Goal: Task Accomplishment & Management: Use online tool/utility

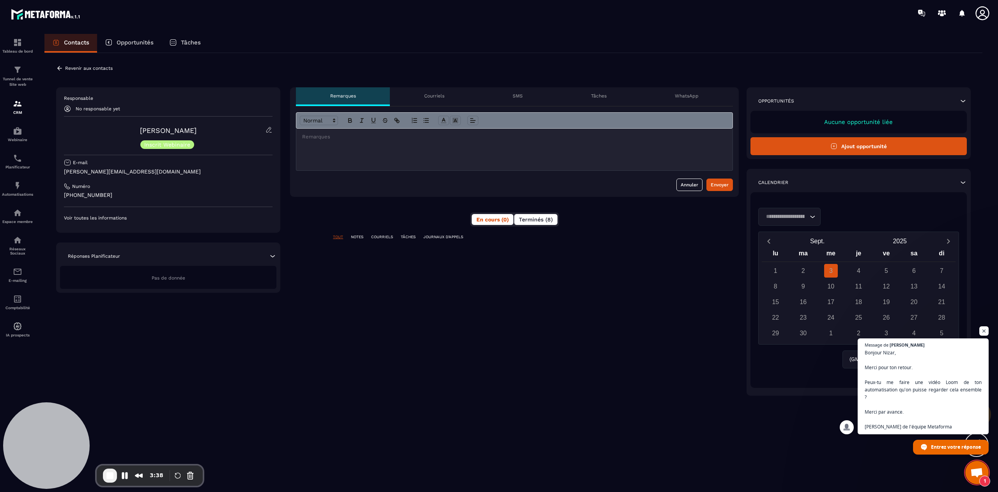
click at [543, 221] on span "Terminés (8)" at bounding box center [536, 219] width 34 height 6
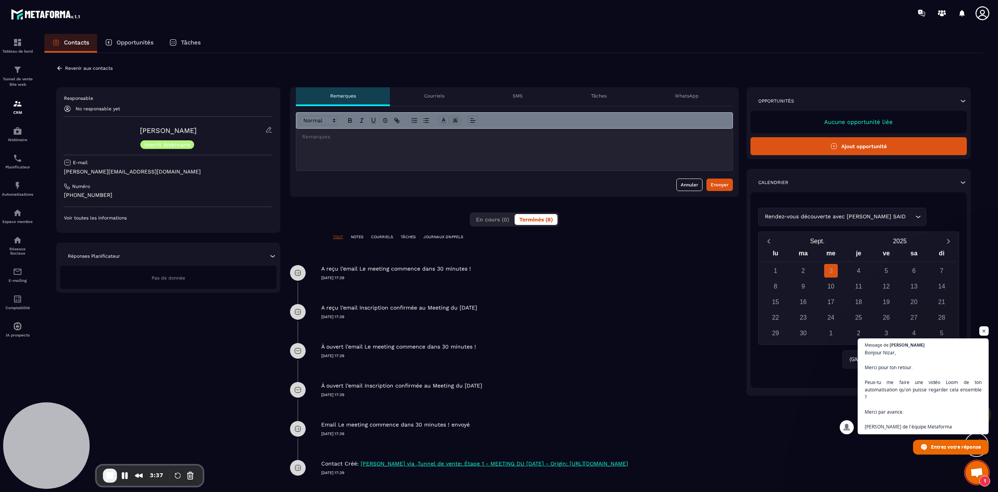
scroll to position [42, 0]
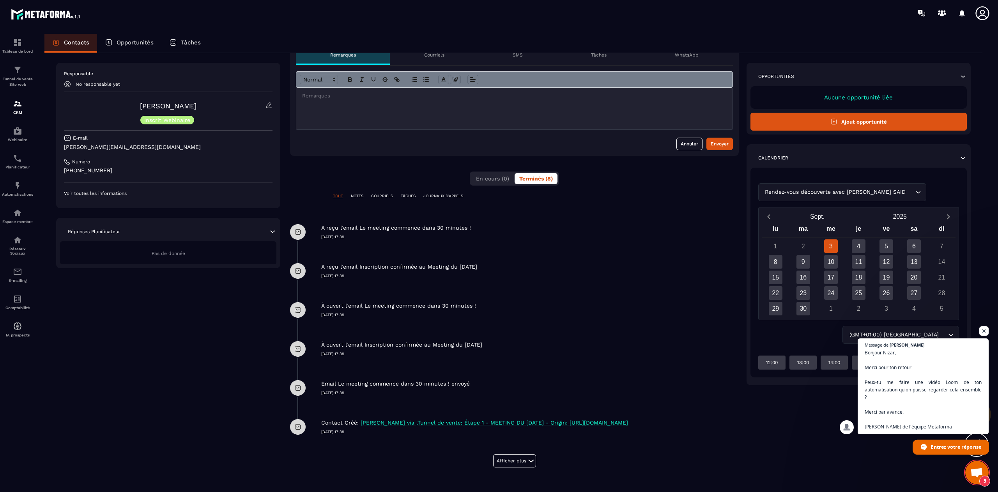
click at [946, 446] on span "Entrez votre réponse" at bounding box center [955, 447] width 50 height 14
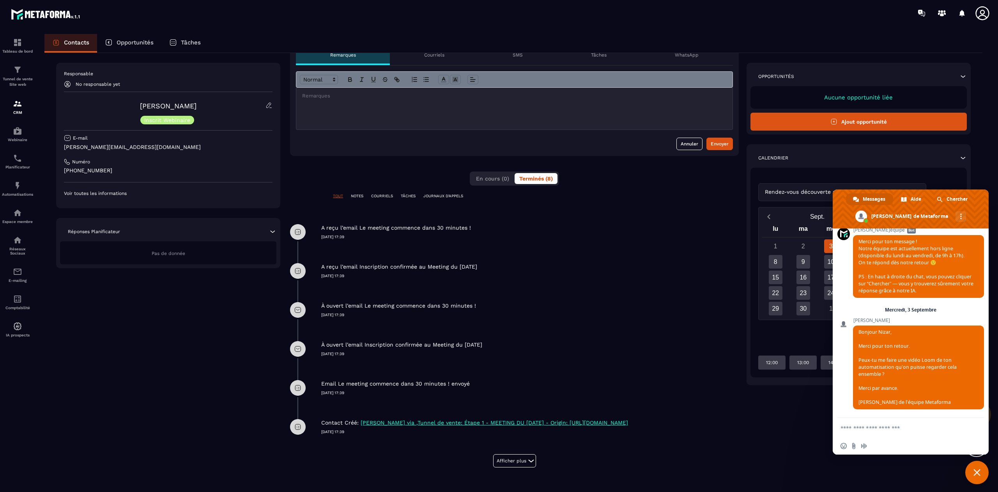
scroll to position [6111, 0]
click at [892, 427] on textarea "Entrez votre message..." at bounding box center [902, 427] width 125 height 19
paste textarea "**********"
type textarea "**********"
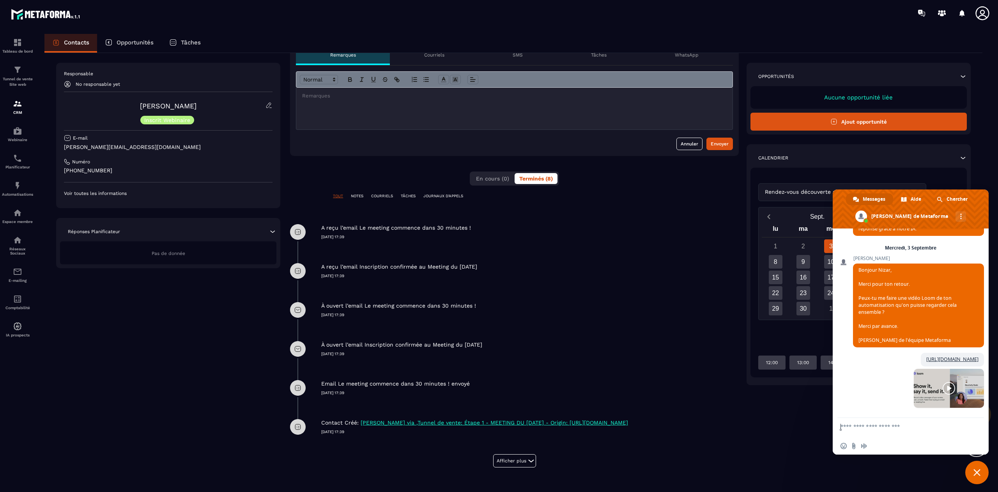
scroll to position [6187, 0]
drag, startPoint x: 892, startPoint y: 427, endPoint x: 913, endPoint y: 432, distance: 20.8
click at [913, 432] on textarea "Entrez votre message..." at bounding box center [902, 427] width 125 height 19
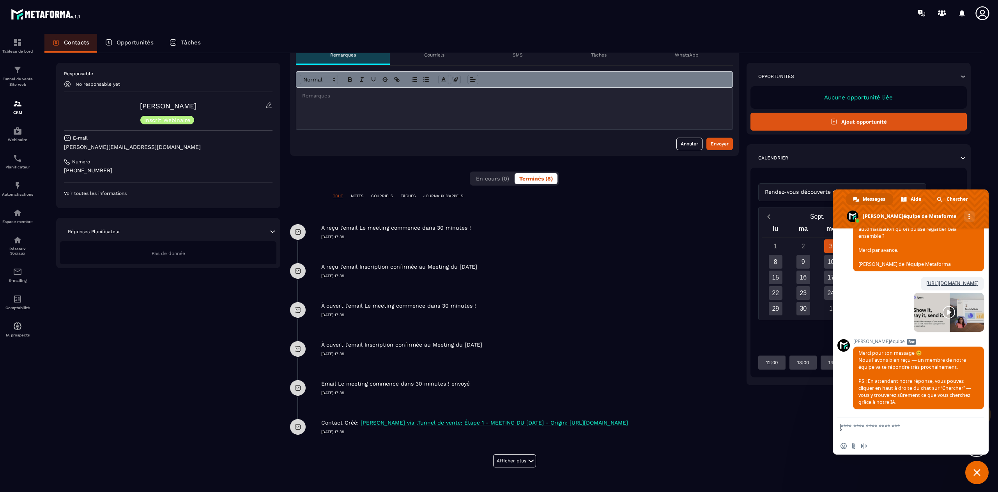
click at [897, 427] on textarea "Entrez votre message..." at bounding box center [902, 427] width 125 height 19
type textarea "*"
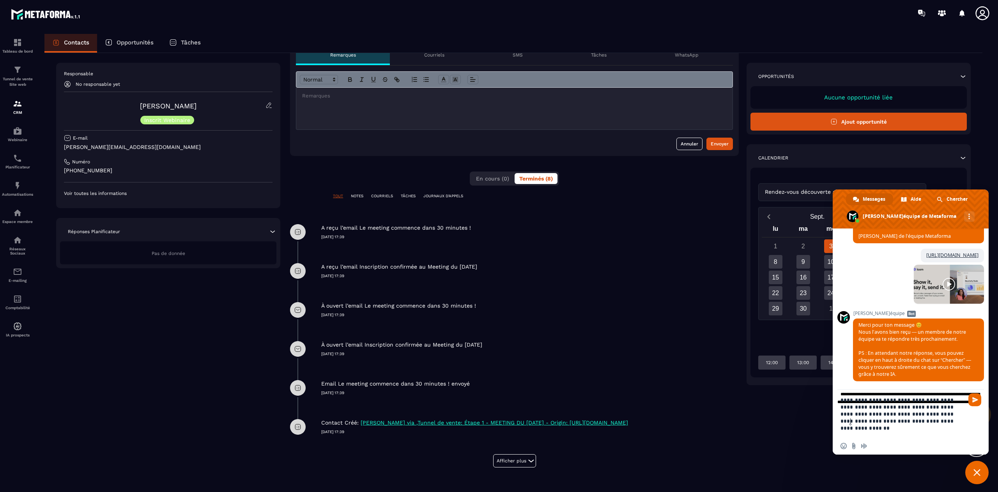
type textarea "**********"
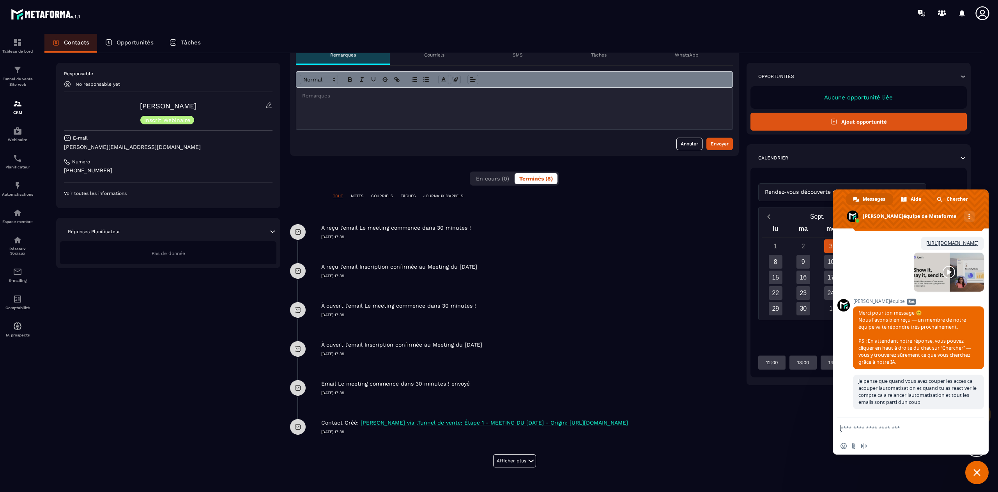
scroll to position [6380, 0]
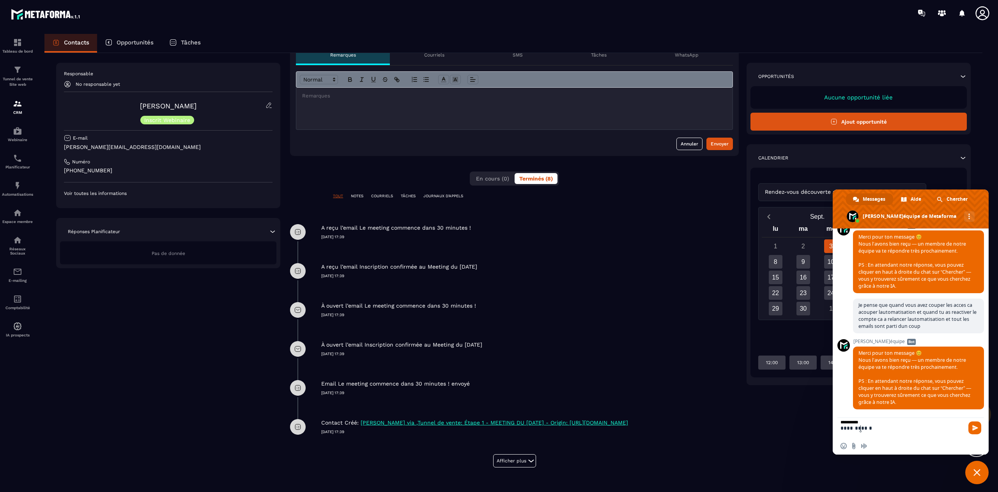
type textarea "**********"
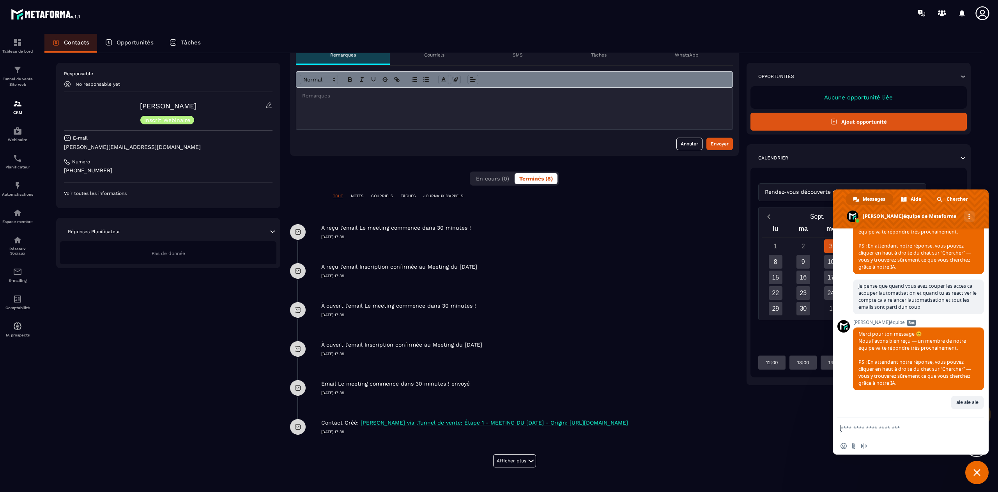
scroll to position [6476, 0]
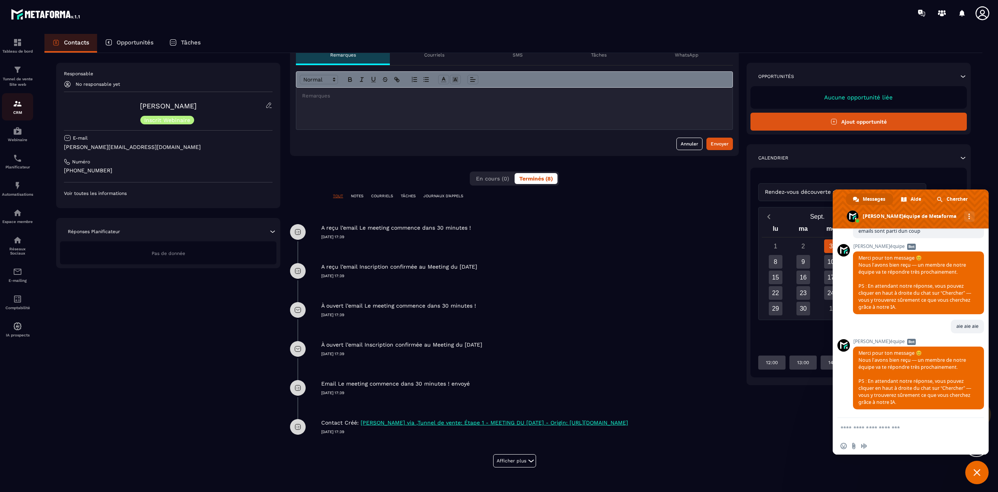
click at [19, 112] on p "CRM" at bounding box center [17, 112] width 31 height 4
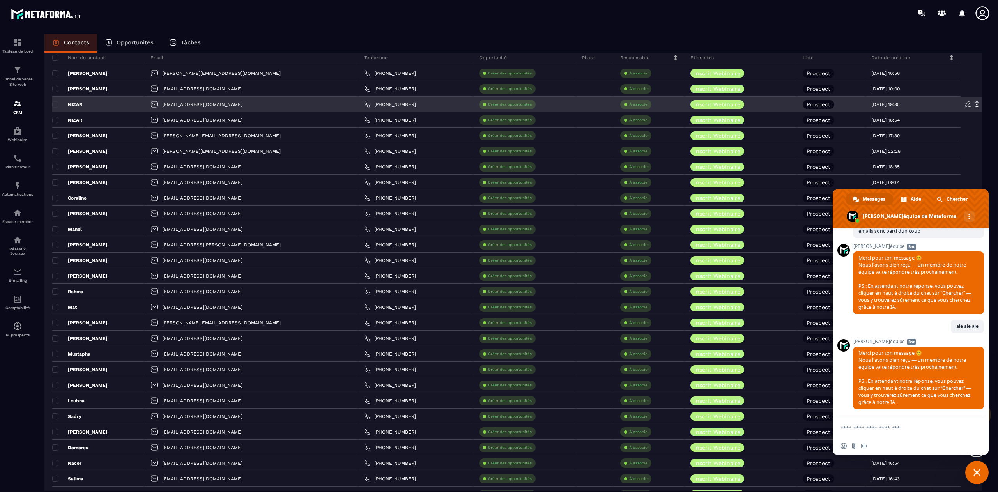
scroll to position [64, 0]
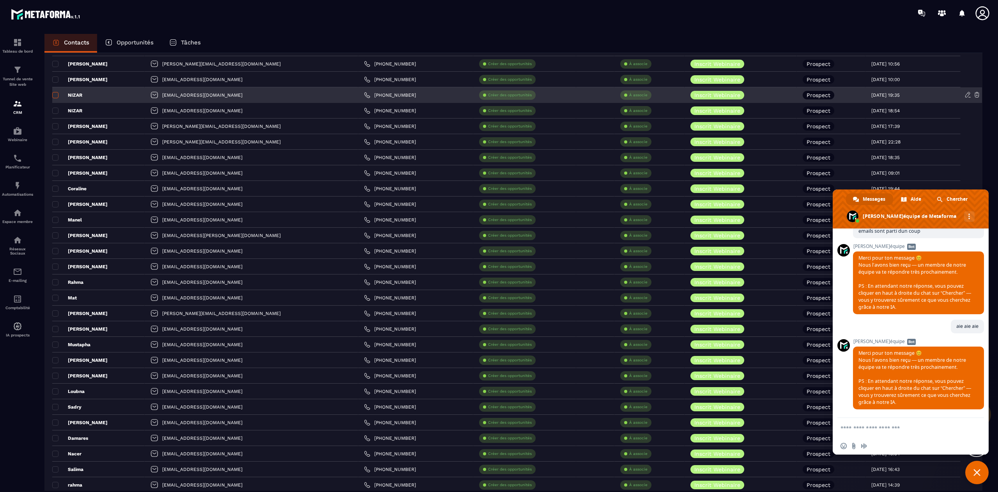
click at [57, 93] on span at bounding box center [55, 95] width 6 height 6
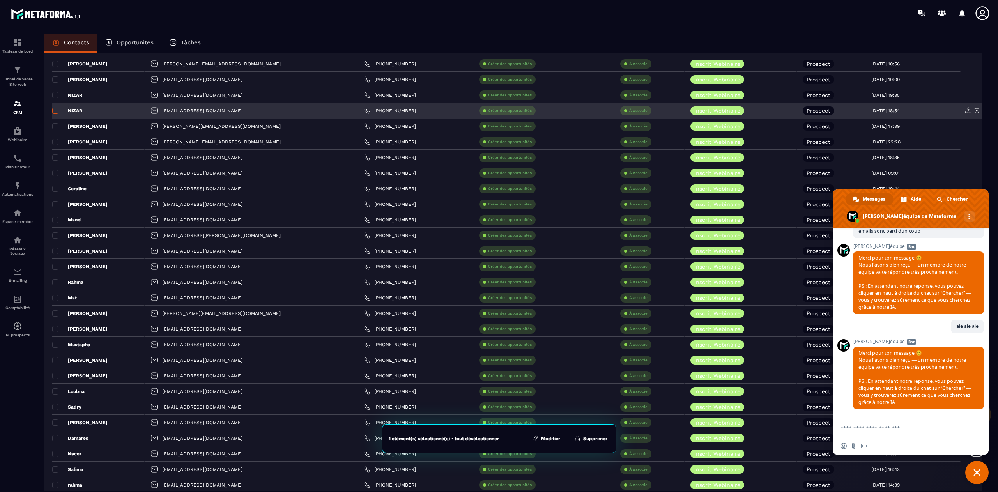
click at [57, 111] on span at bounding box center [55, 111] width 6 height 6
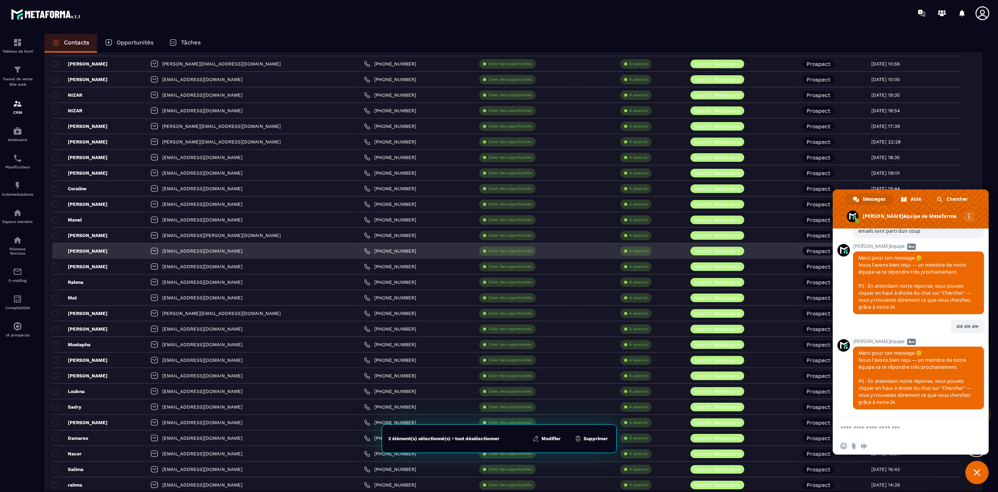
scroll to position [138, 0]
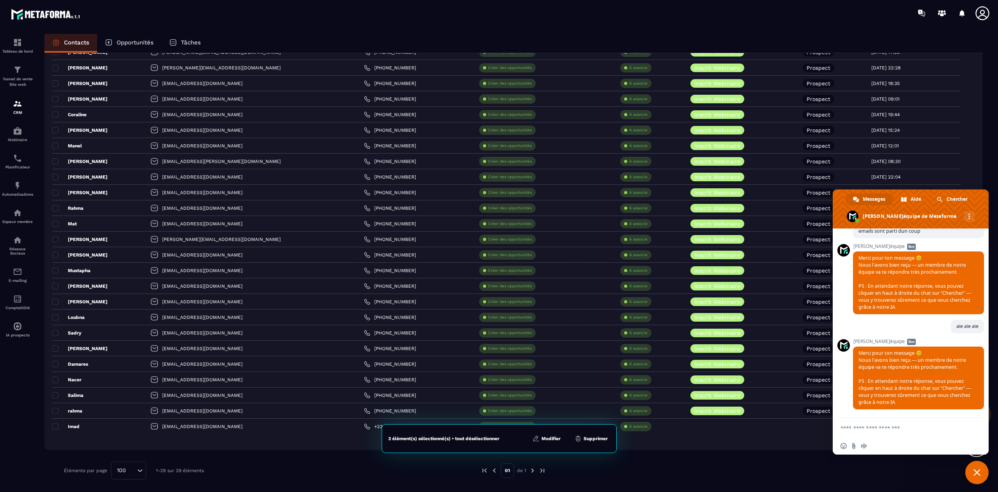
click at [596, 440] on button "Supprimer" at bounding box center [591, 439] width 38 height 8
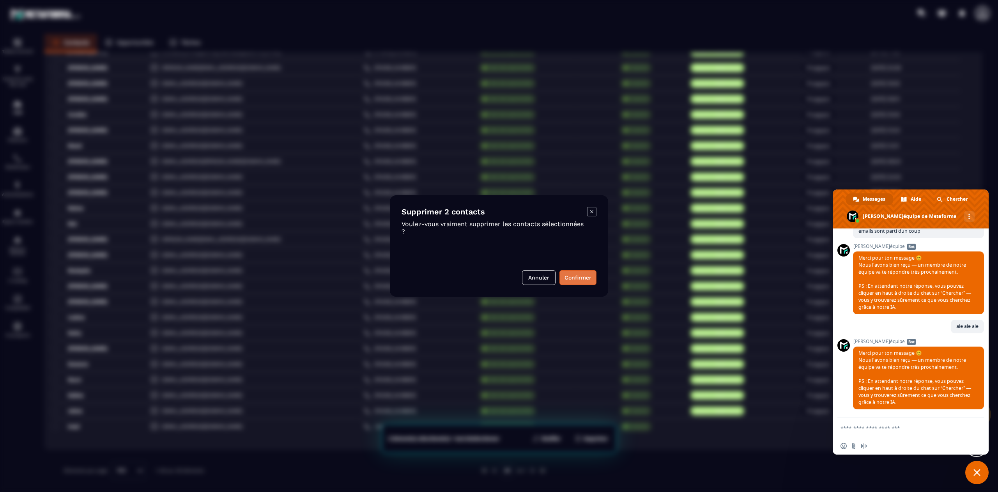
click at [582, 280] on button "Confirmer" at bounding box center [577, 277] width 37 height 15
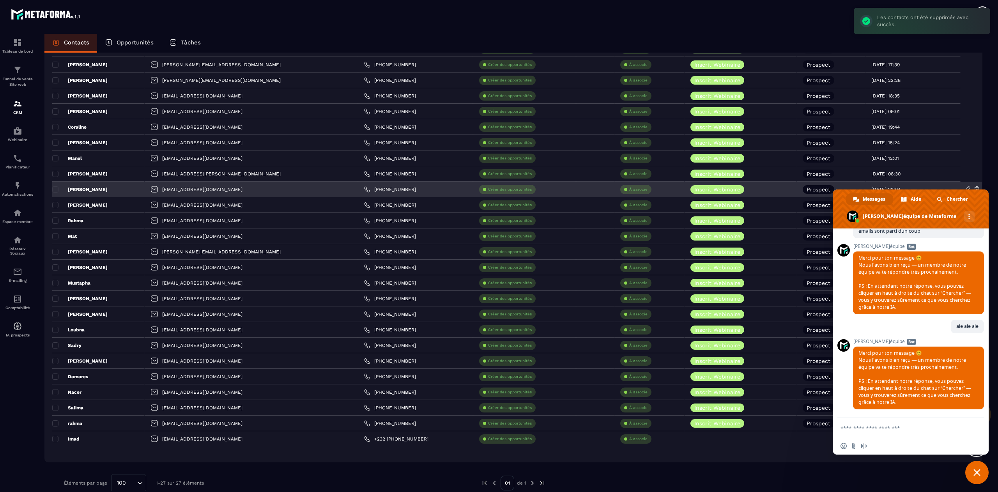
scroll to position [95, 0]
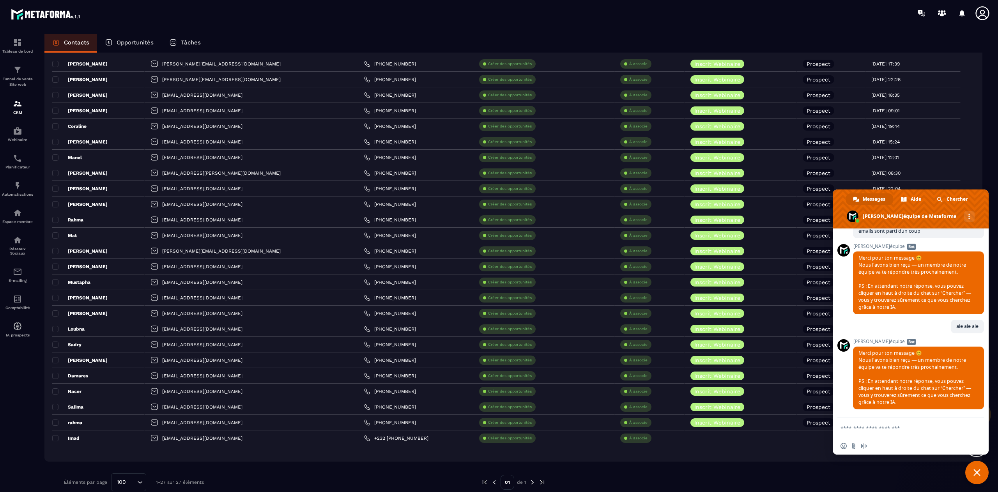
click at [978, 474] on span "Fermer le chat" at bounding box center [976, 472] width 7 height 7
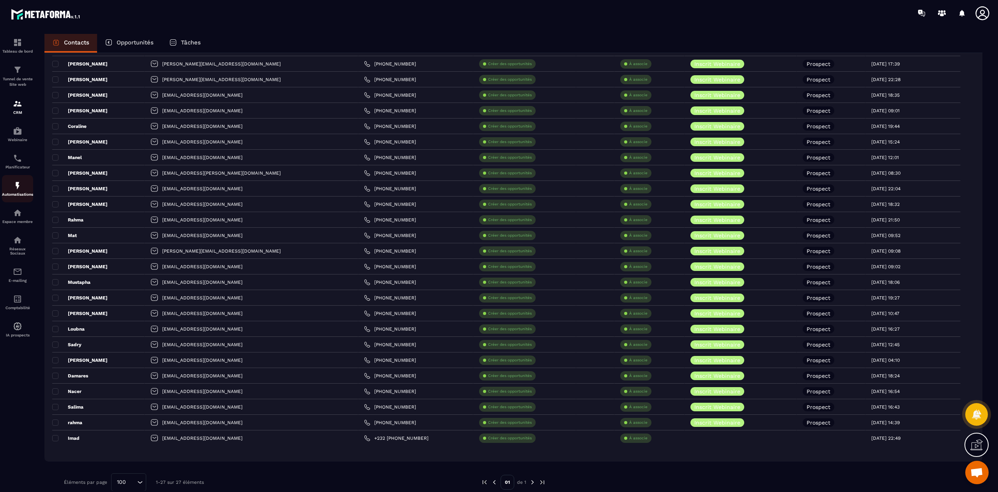
click at [18, 190] on img at bounding box center [17, 185] width 9 height 9
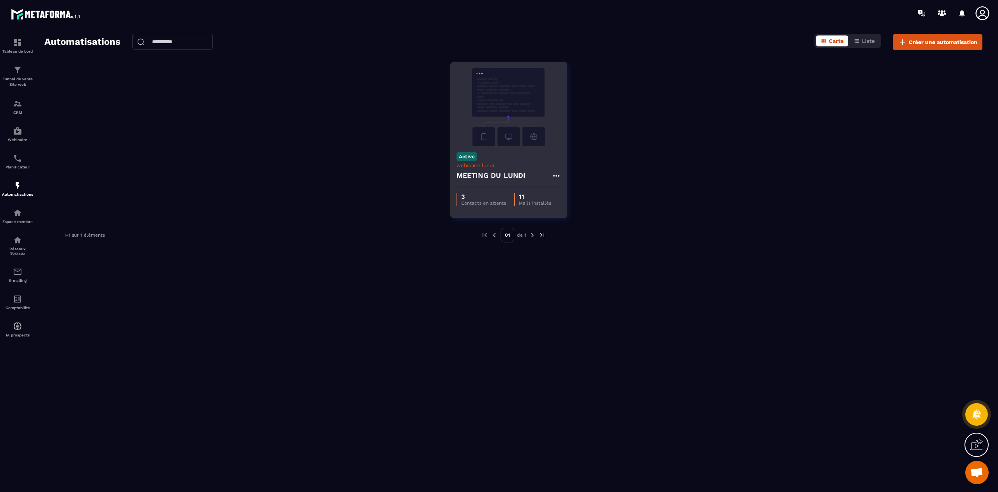
click at [519, 141] on img at bounding box center [508, 107] width 104 height 78
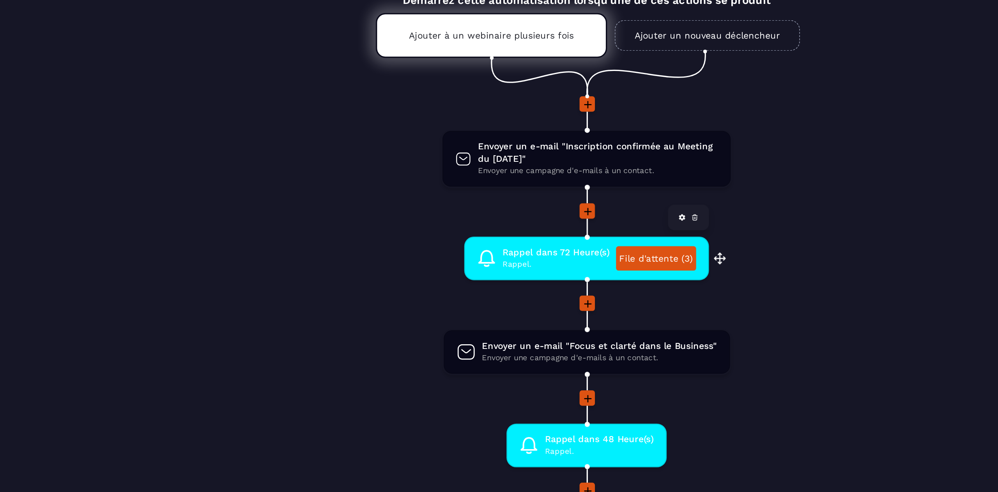
click at [511, 247] on span "Rappel." at bounding box center [494, 250] width 65 height 7
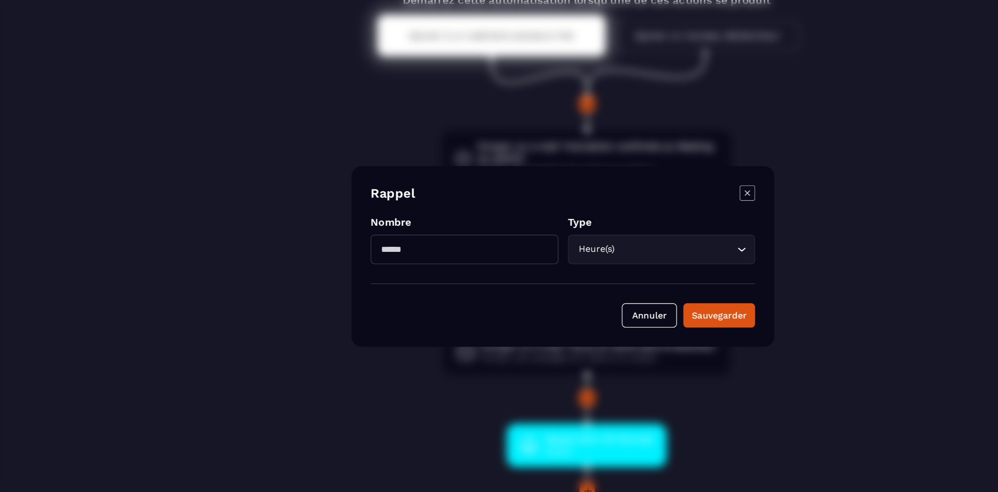
click at [613, 208] on icon "Modal window" at bounding box center [611, 207] width 9 height 9
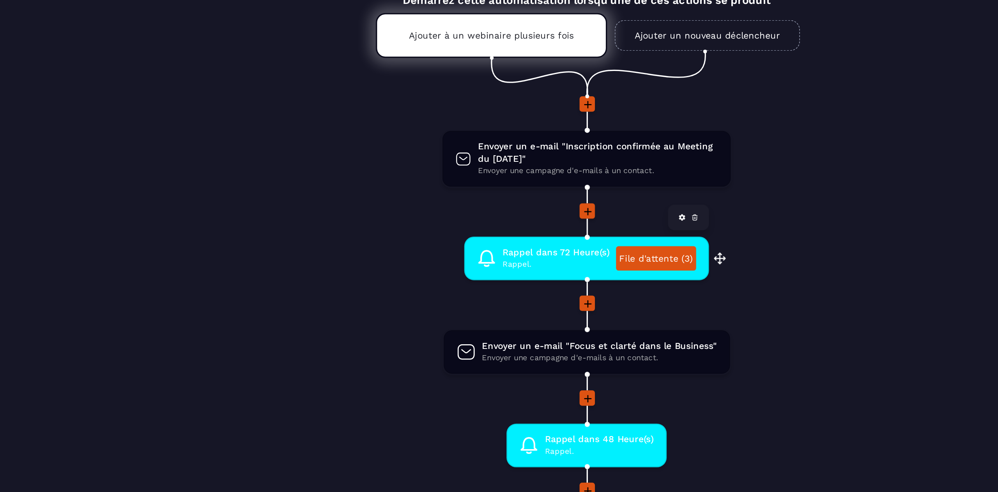
click at [569, 248] on link "File d'attente (3)" at bounding box center [555, 247] width 49 height 15
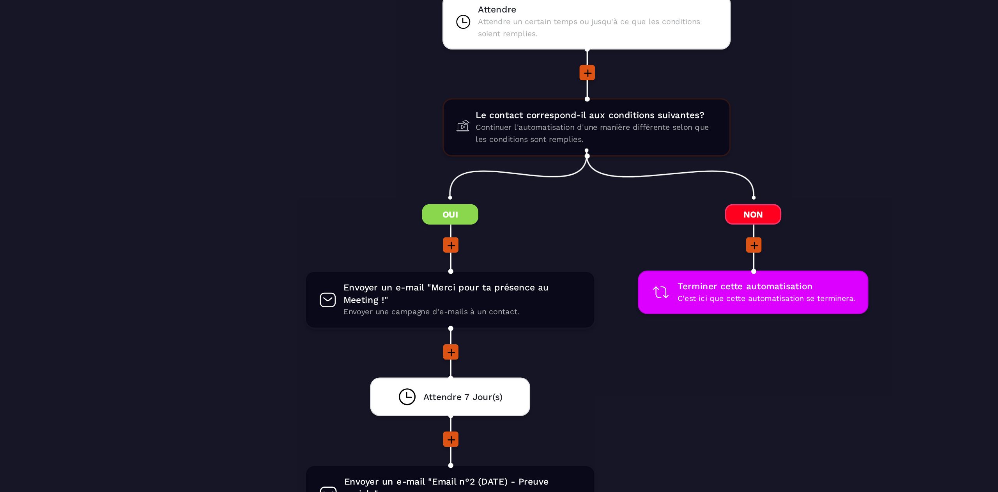
scroll to position [780, 0]
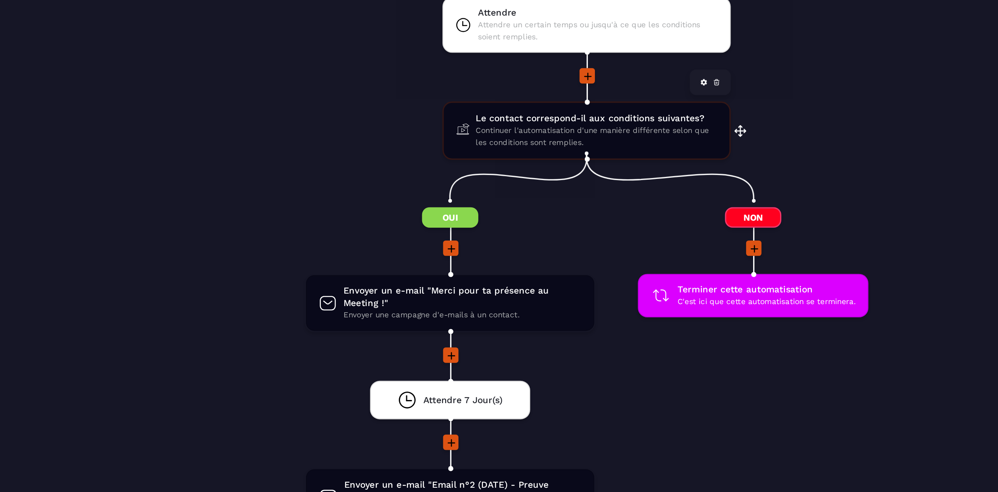
click at [524, 170] on span "Continuer l'automatisation d'une manière différente selon que les conditions so…" at bounding box center [519, 173] width 147 height 15
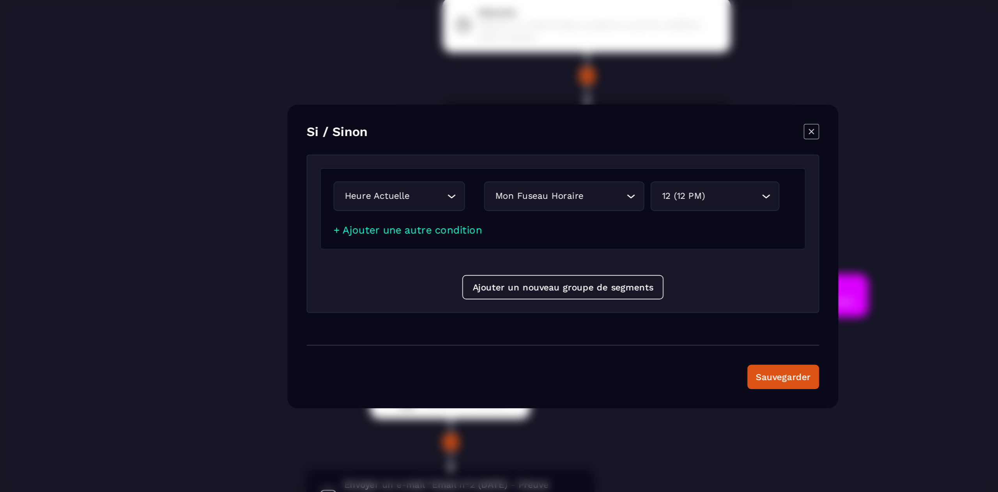
click at [651, 170] on icon "Modal window" at bounding box center [650, 169] width 3 height 3
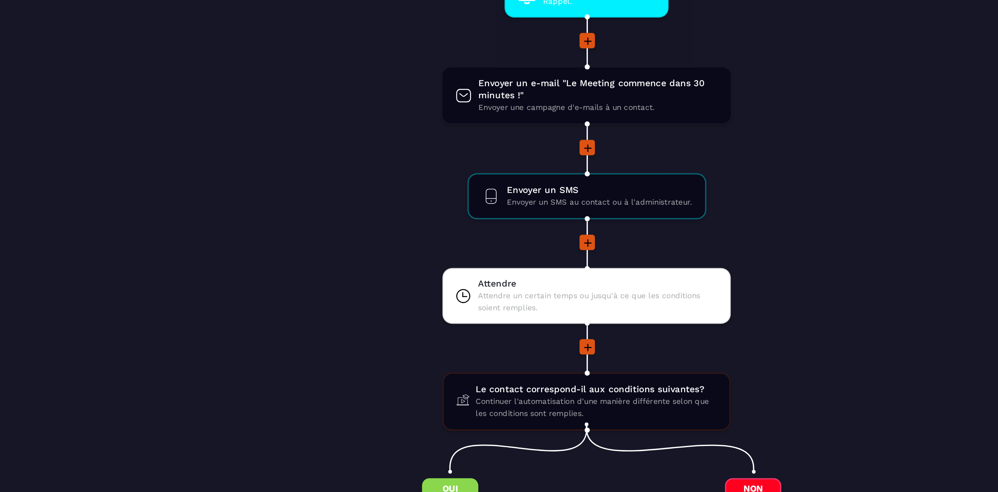
scroll to position [615, 0]
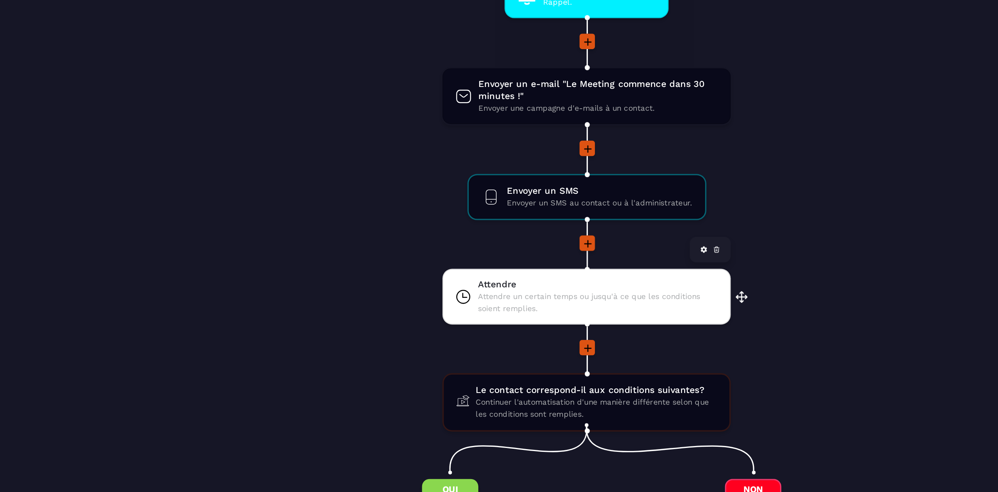
drag, startPoint x: 513, startPoint y: 270, endPoint x: 492, endPoint y: 269, distance: 20.3
click at [492, 269] on span "Attendre un certain temps ou jusqu'à ce que les conditions soient remplies." at bounding box center [520, 274] width 146 height 15
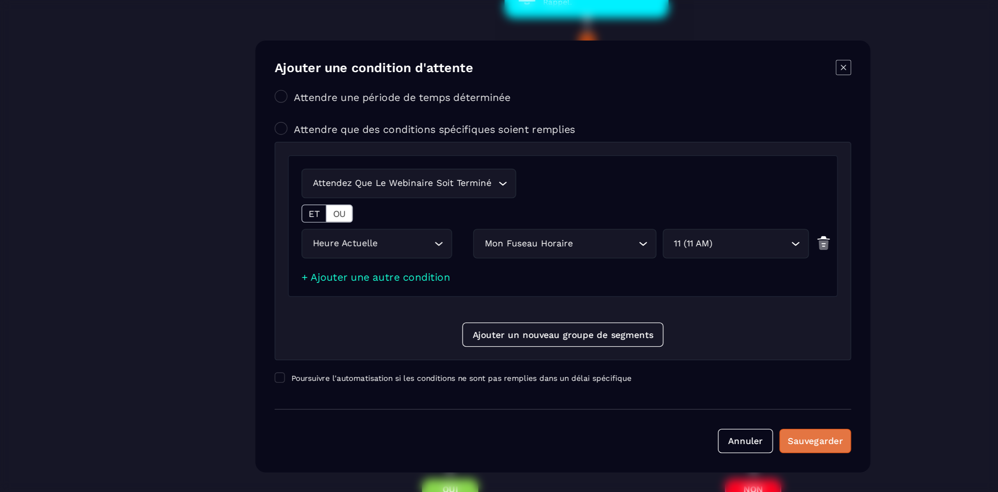
click at [658, 362] on div "Sauvegarder" at bounding box center [653, 358] width 34 height 8
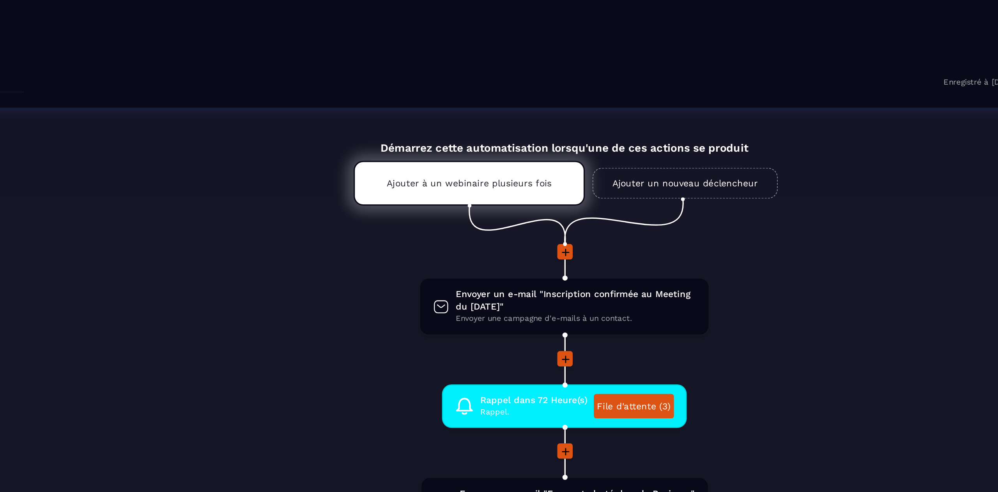
scroll to position [0, 0]
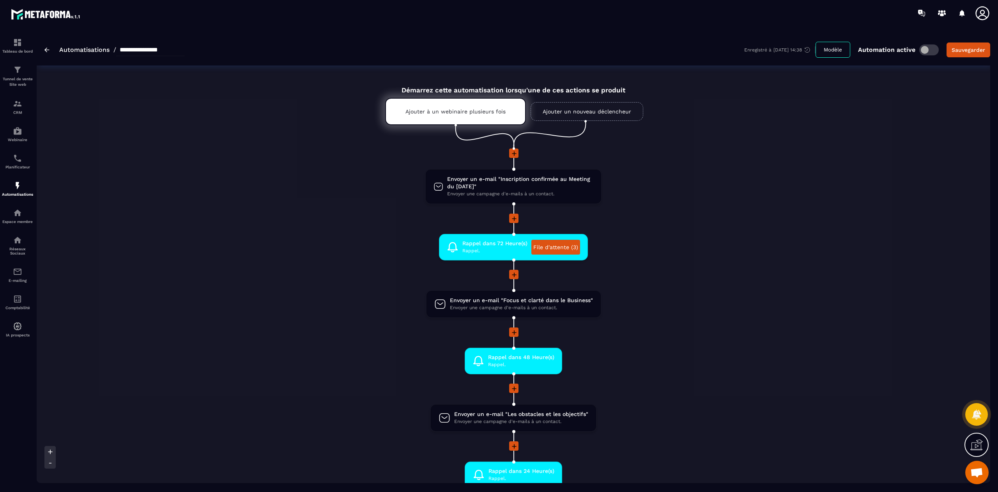
click at [45, 51] on img at bounding box center [46, 50] width 5 height 5
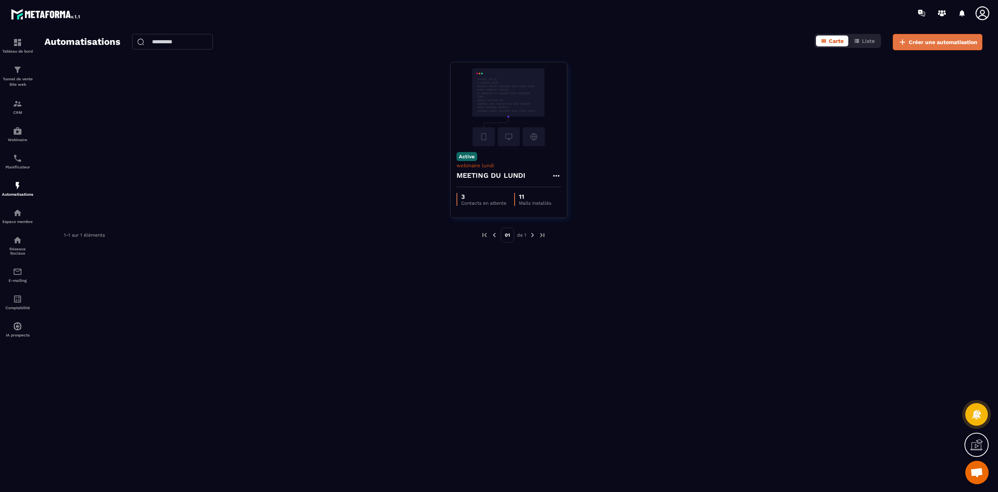
click at [937, 43] on span "Créer une automatisation" at bounding box center [943, 42] width 69 height 8
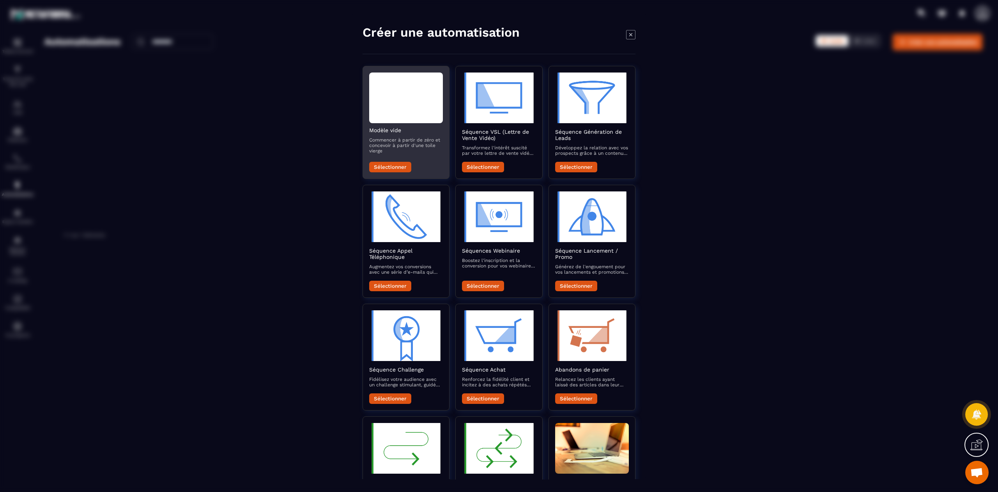
click at [392, 130] on h2 "Modèle vide" at bounding box center [406, 130] width 74 height 6
click at [389, 169] on button "Sélectionner" at bounding box center [390, 167] width 42 height 11
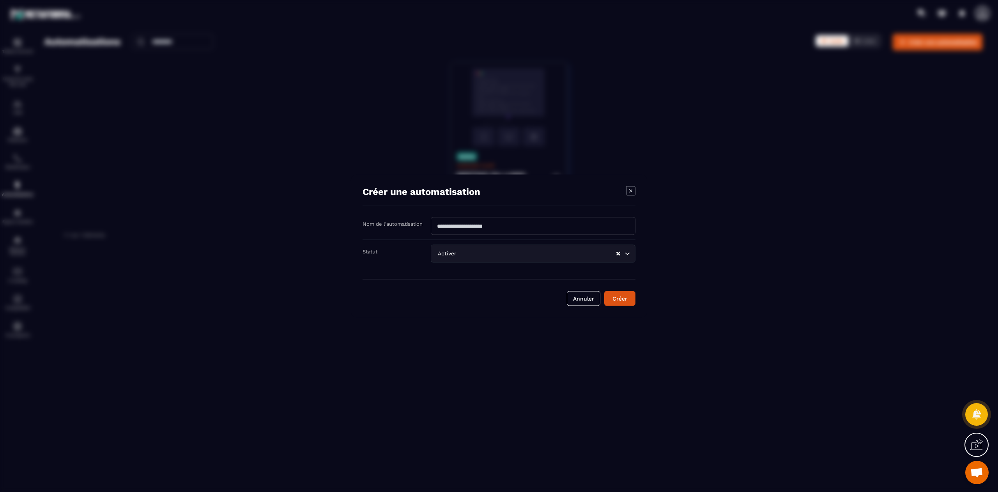
click at [490, 227] on input "Modal window" at bounding box center [533, 226] width 205 height 18
type input "**********"
click at [627, 299] on button "Créer" at bounding box center [619, 298] width 31 height 15
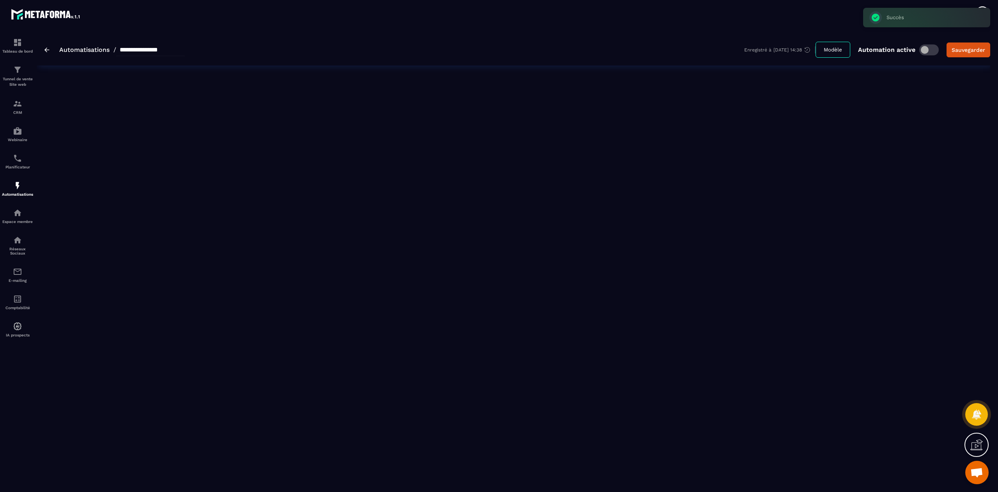
type input "**********"
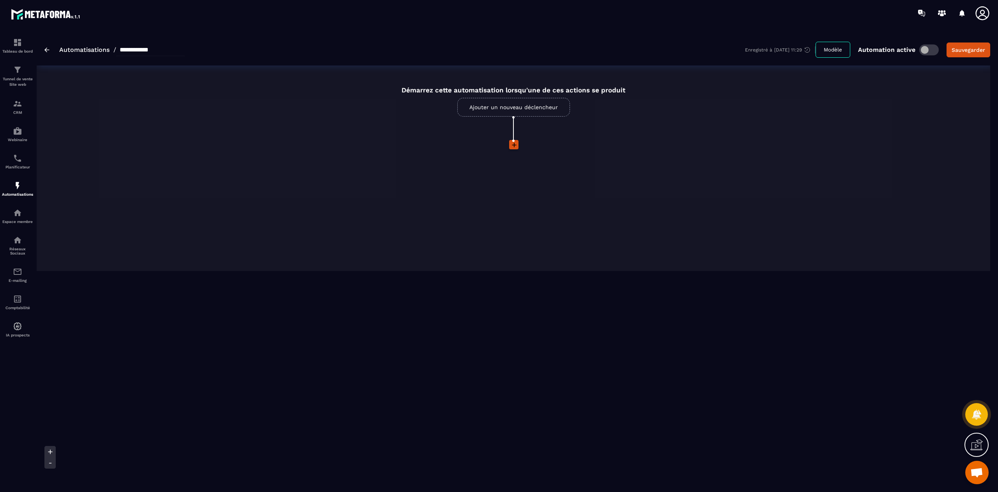
click at [518, 110] on link "Ajouter un nouveau déclencheur" at bounding box center [513, 107] width 113 height 19
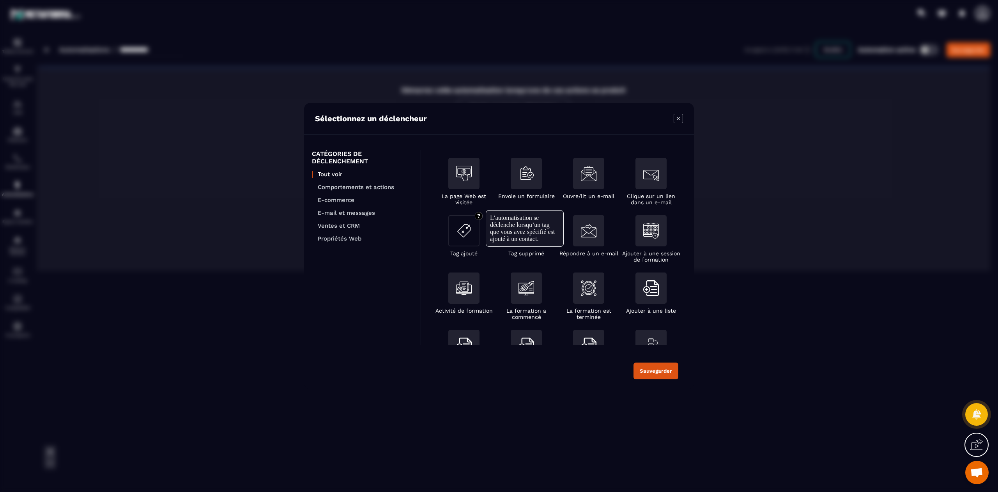
click at [462, 232] on img "Modal window" at bounding box center [464, 231] width 16 height 16
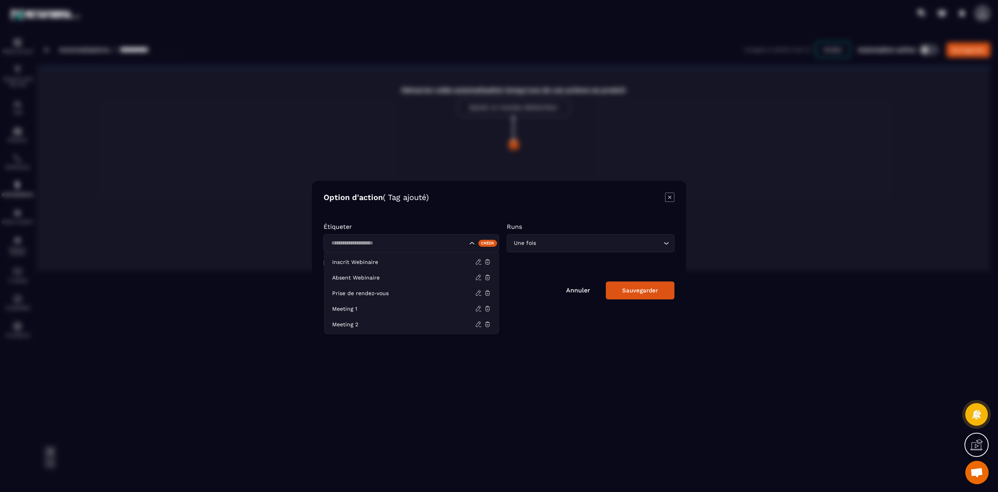
click at [411, 243] on input "Search for option" at bounding box center [398, 243] width 139 height 9
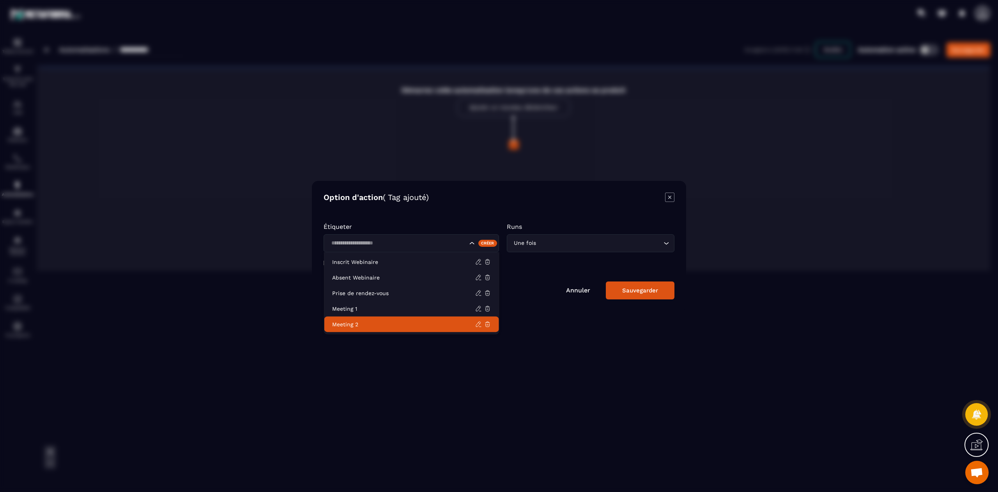
click at [383, 325] on p "Meeting 2" at bounding box center [403, 324] width 143 height 8
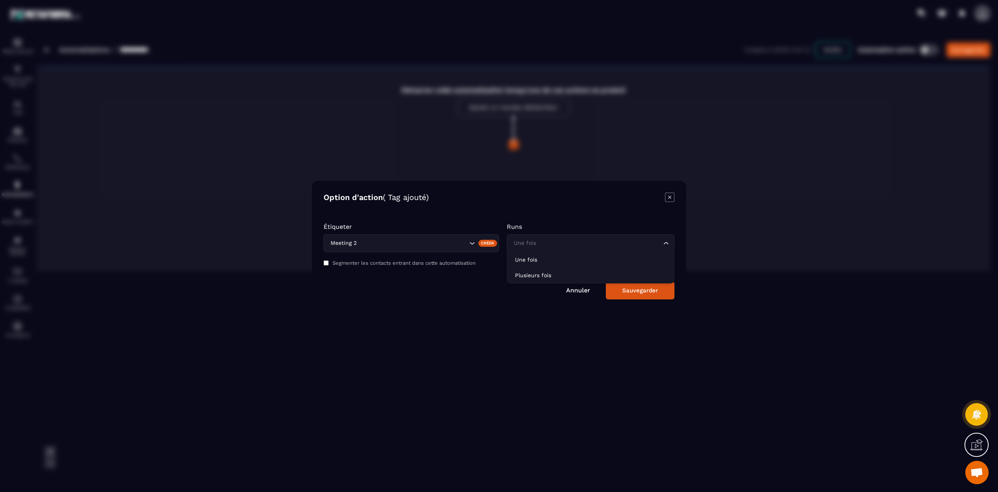
click at [538, 244] on input "Search for option" at bounding box center [587, 243] width 150 height 9
click at [550, 277] on p "Plusieurs fois" at bounding box center [590, 275] width 151 height 8
click at [650, 288] on div "Sauvegarder" at bounding box center [640, 290] width 36 height 7
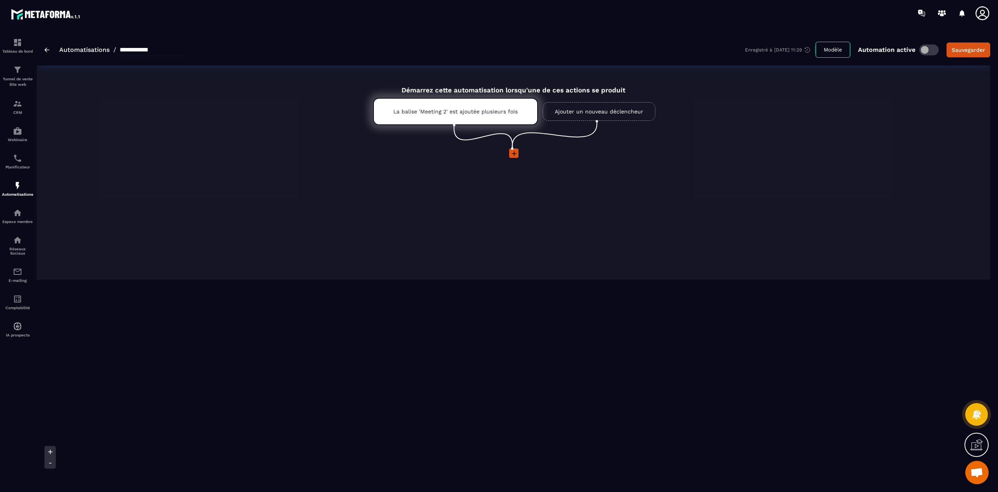
click at [515, 153] on icon at bounding box center [514, 154] width 8 height 8
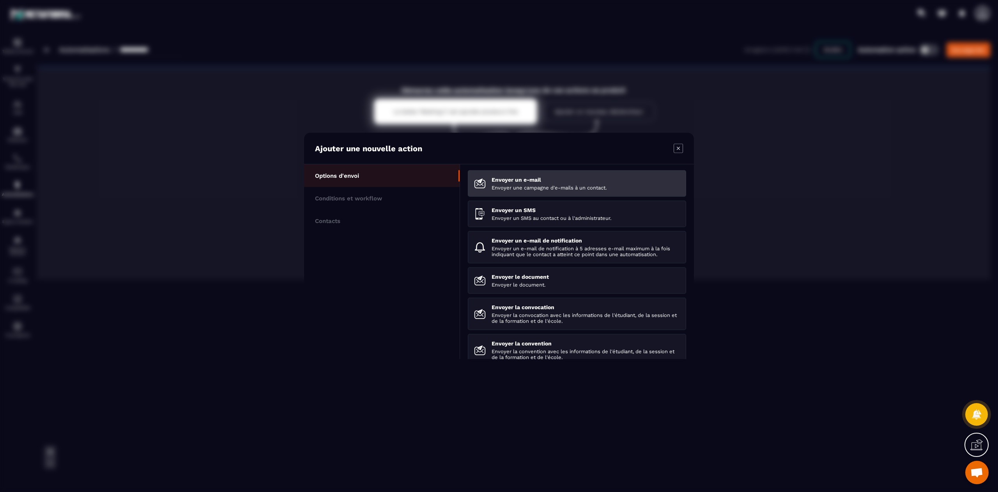
click at [564, 184] on div "Envoyer un e-mail Envoyer une campagne d'e-mails à un contact." at bounding box center [586, 184] width 188 height 14
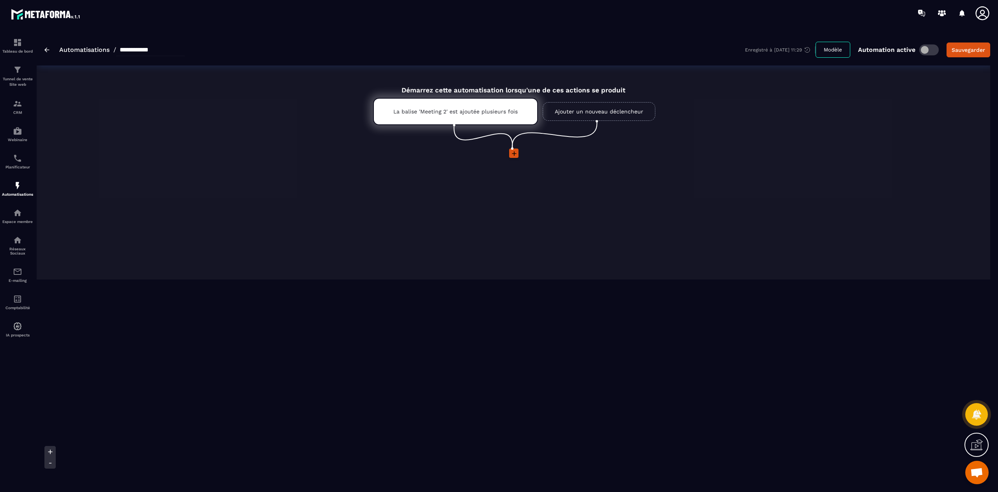
click at [512, 151] on icon at bounding box center [514, 154] width 8 height 8
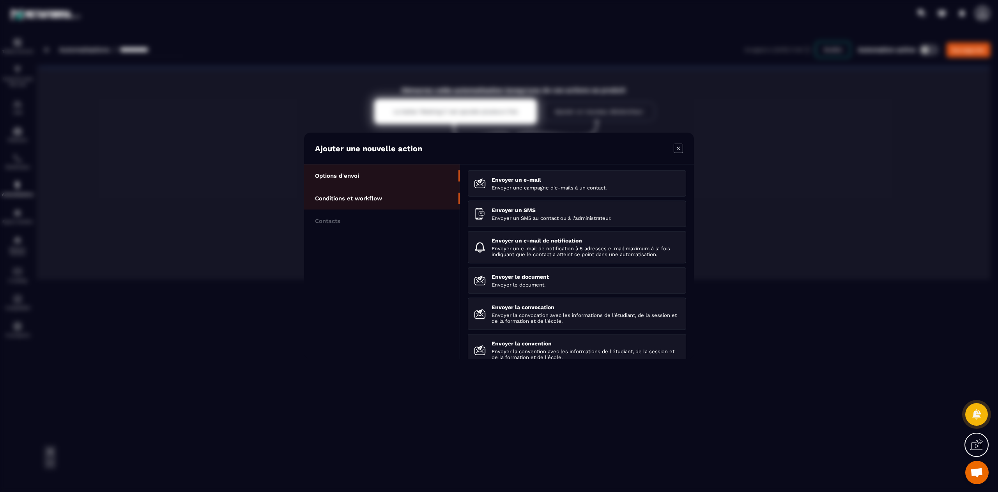
click at [409, 210] on li "Conditions et workflow" at bounding box center [382, 221] width 156 height 23
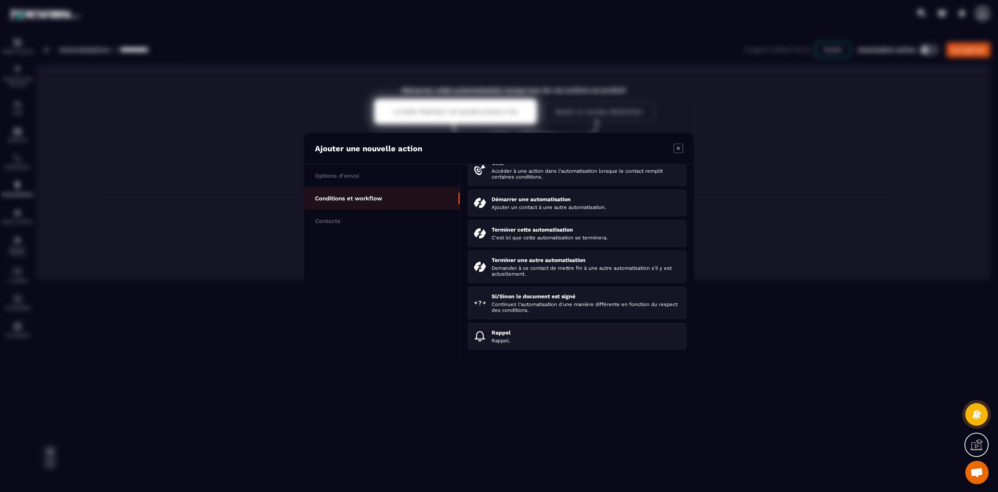
scroll to position [125, 0]
click at [557, 338] on p "Rappel." at bounding box center [586, 341] width 188 height 6
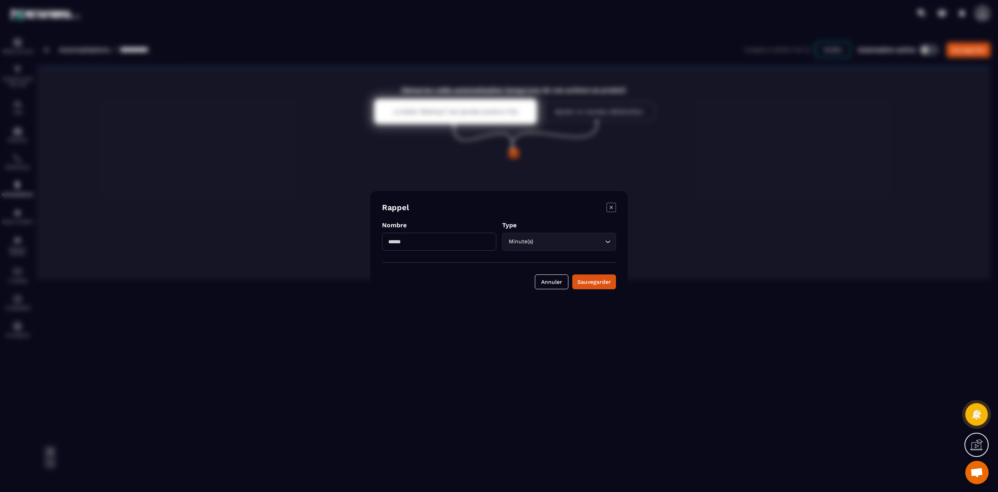
click at [441, 244] on input "Modal window" at bounding box center [439, 242] width 114 height 18
type input "*"
click at [536, 241] on input "Search for option" at bounding box center [569, 241] width 68 height 9
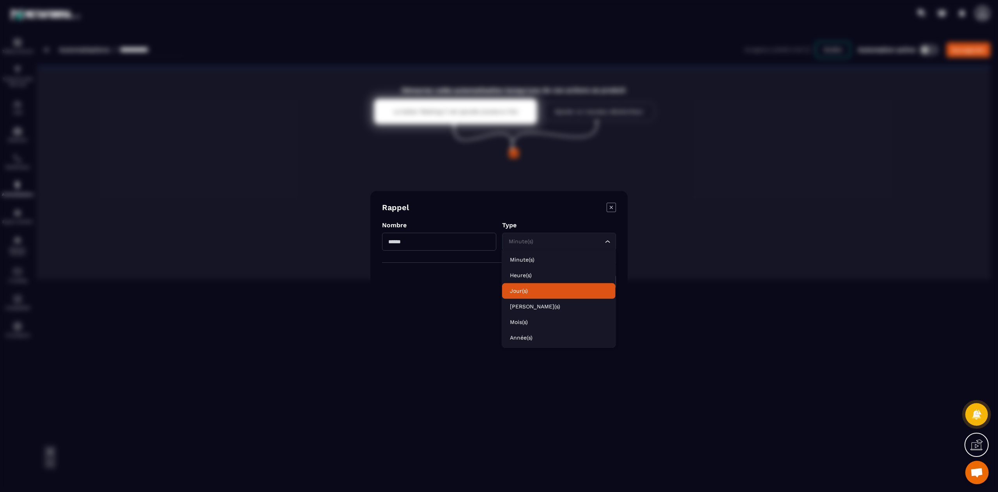
click at [540, 290] on p "Jour(s)" at bounding box center [559, 291] width 98 height 8
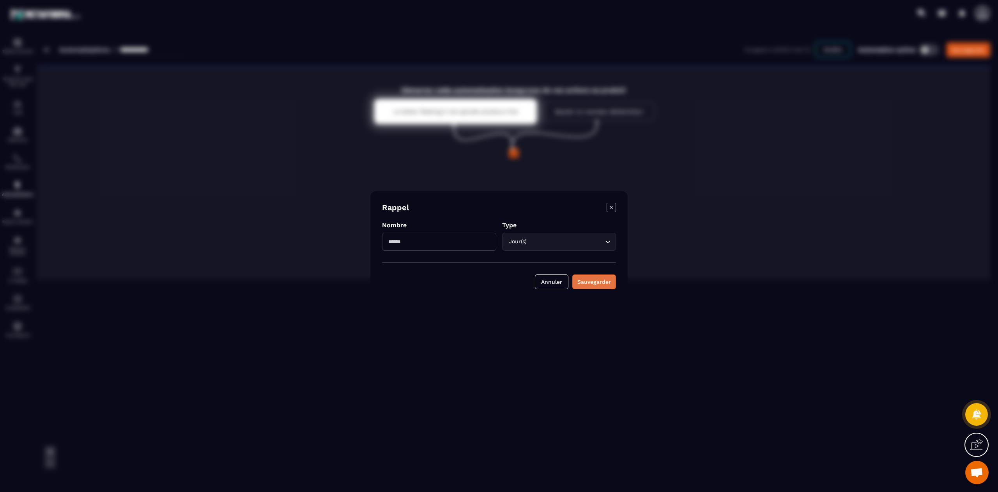
click at [602, 280] on div "Sauvegarder" at bounding box center [594, 282] width 34 height 8
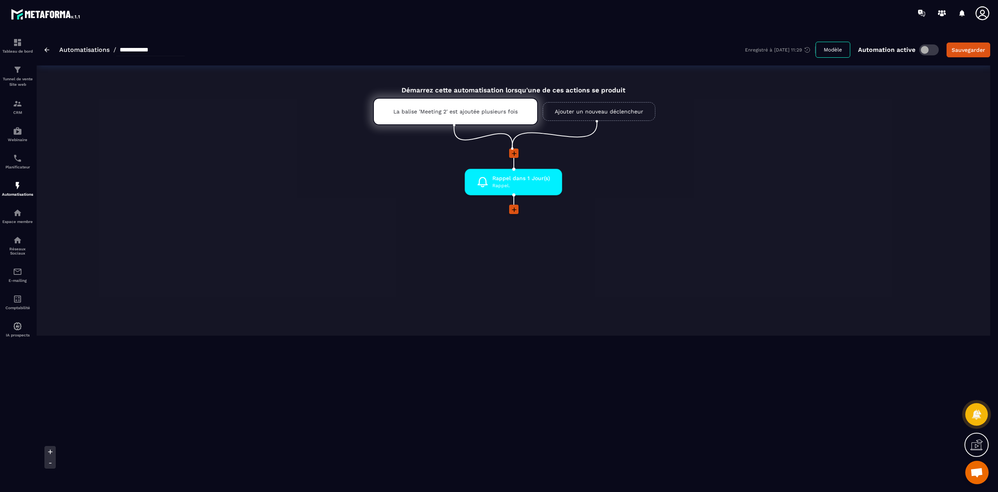
click at [512, 205] on span at bounding box center [513, 209] width 9 height 9
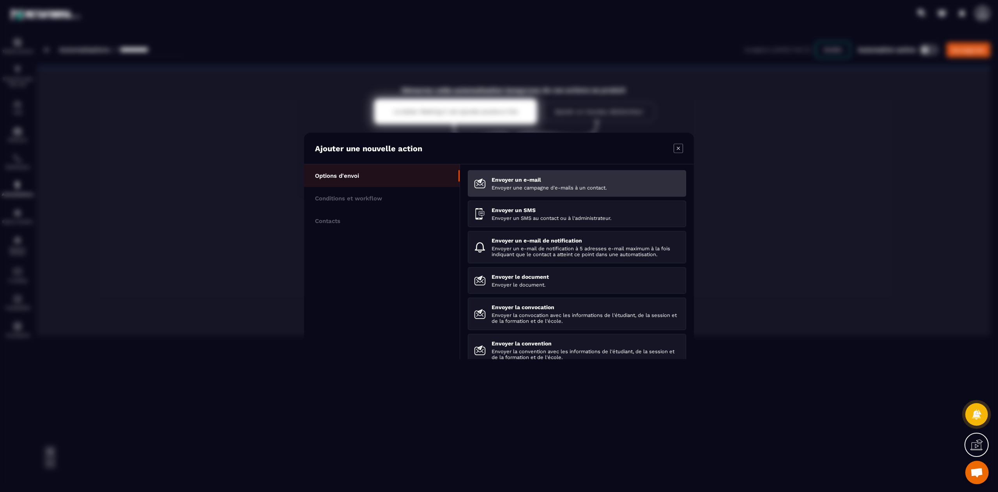
click at [548, 186] on p "Envoyer une campagne d'e-mails à un contact." at bounding box center [586, 188] width 188 height 6
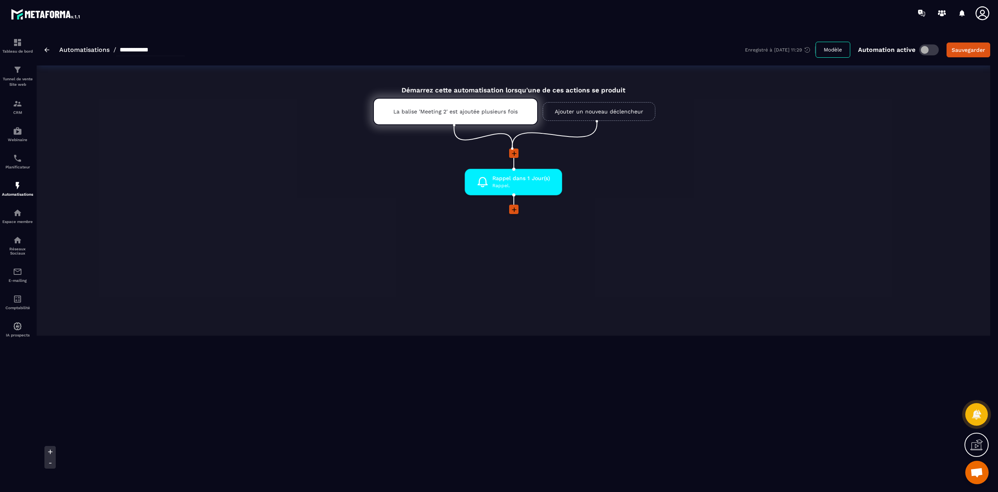
click at [515, 210] on icon at bounding box center [514, 210] width 8 height 8
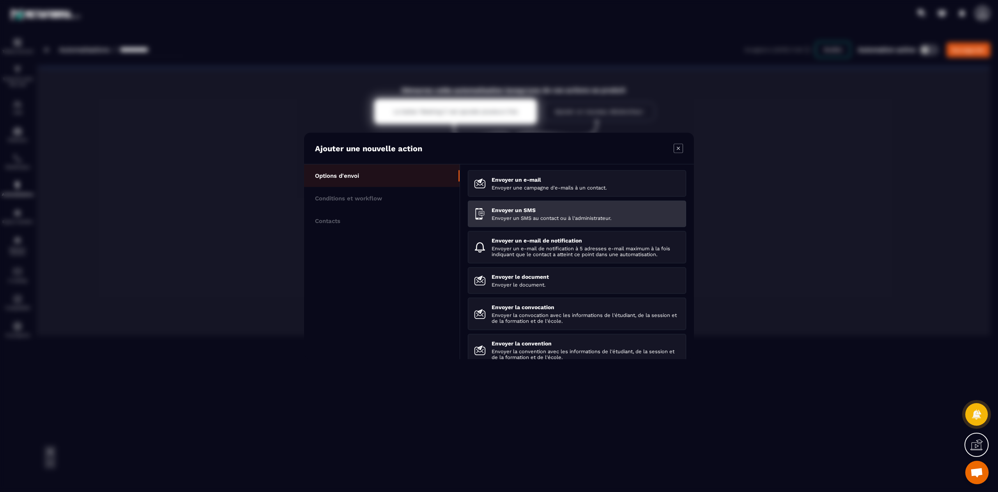
click at [546, 208] on p "Envoyer un SMS" at bounding box center [586, 210] width 188 height 6
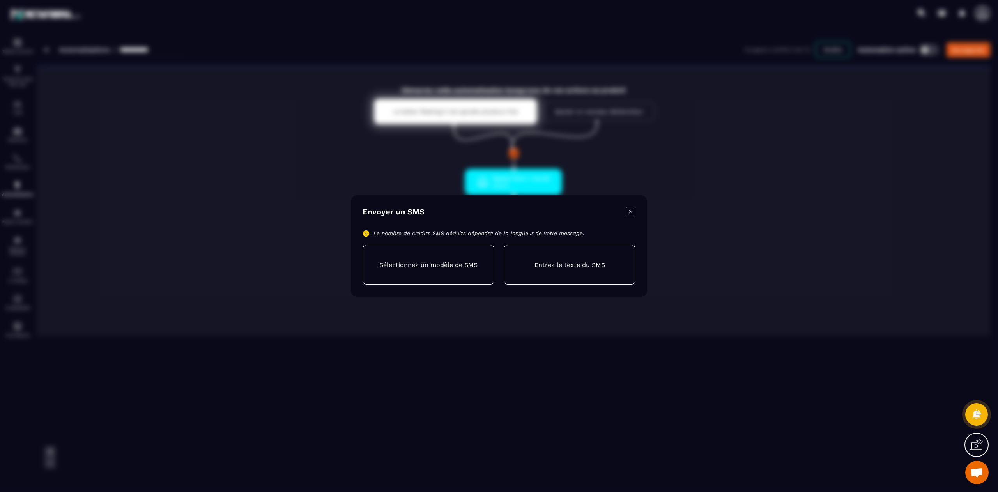
click at [632, 203] on div "Envoyer un SMS Le nombre de crédits SMS déduits dépendra de la longueur de votr…" at bounding box center [499, 245] width 296 height 101
click at [632, 215] on icon "Modal window" at bounding box center [630, 211] width 9 height 9
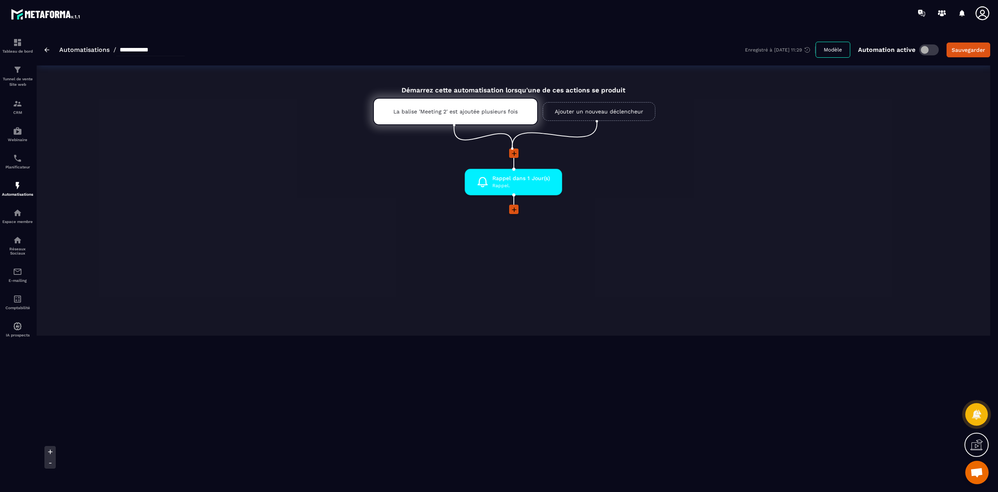
click at [513, 210] on icon at bounding box center [514, 210] width 8 height 8
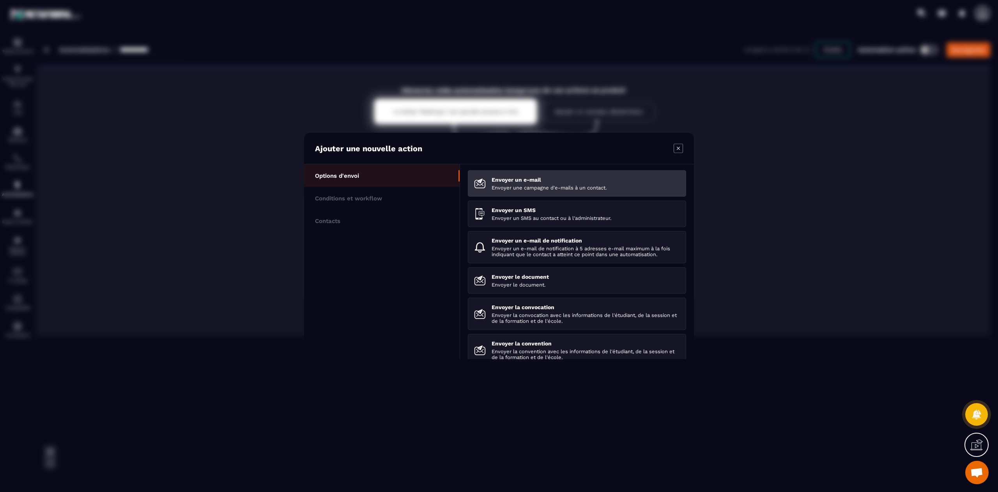
click at [524, 201] on li "Envoyer un e-mail Envoyer une campagne d'e-mails à un contact." at bounding box center [577, 214] width 218 height 27
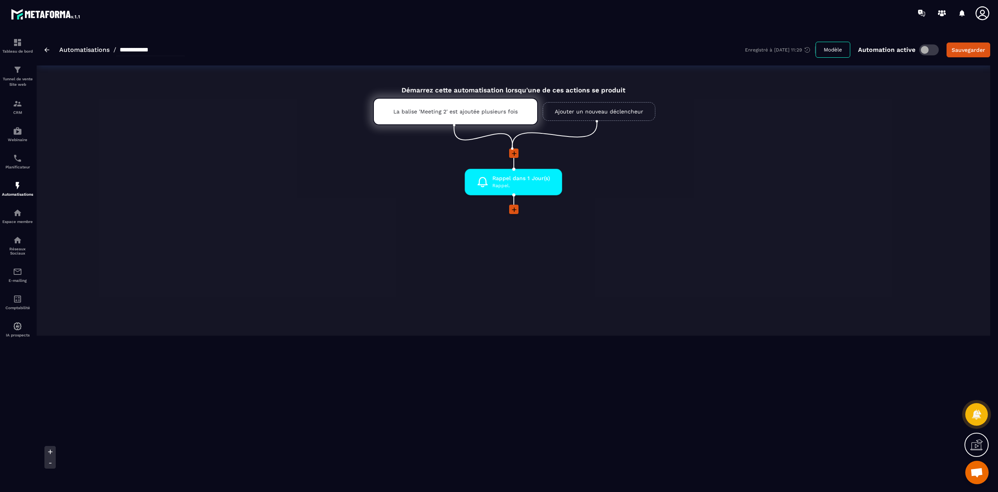
click at [513, 210] on icon at bounding box center [514, 209] width 5 height 5
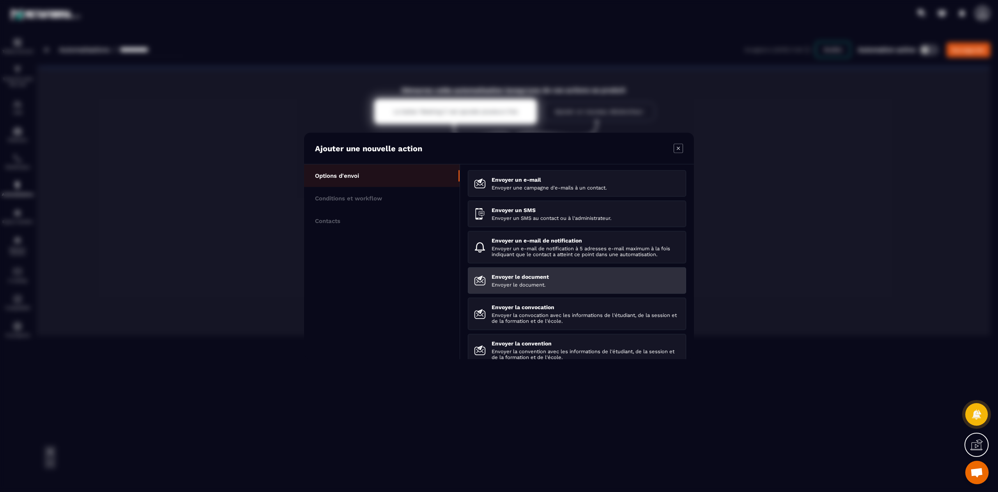
click at [593, 279] on p "Envoyer le document" at bounding box center [586, 277] width 188 height 6
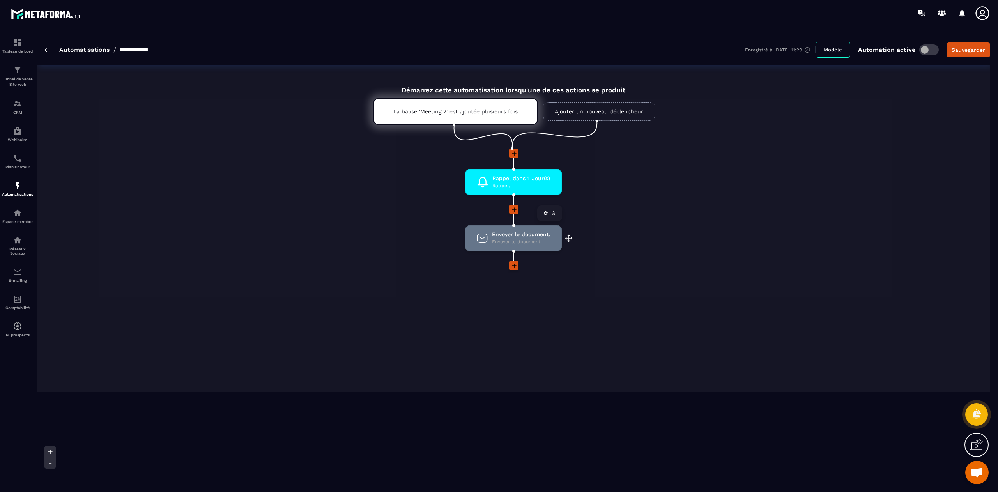
click at [553, 215] on icon at bounding box center [553, 214] width 3 height 2
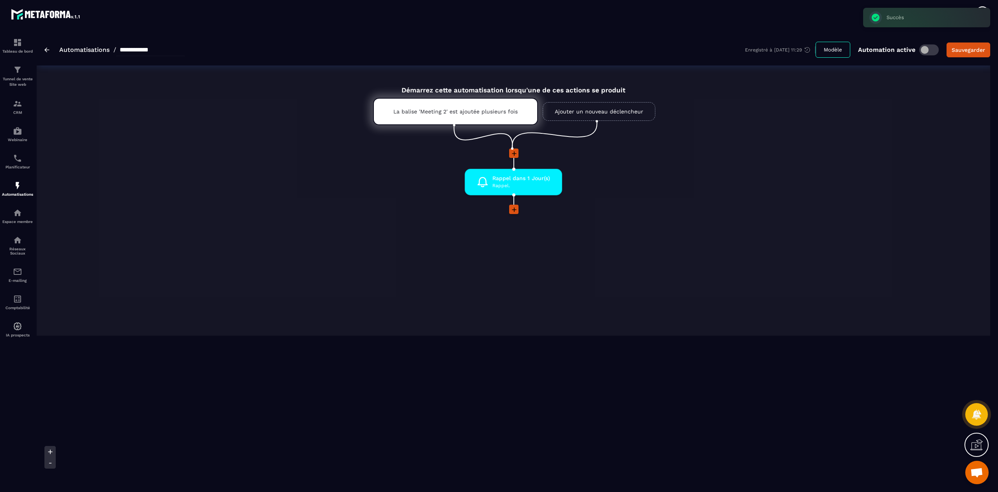
click at [512, 206] on icon at bounding box center [514, 210] width 8 height 8
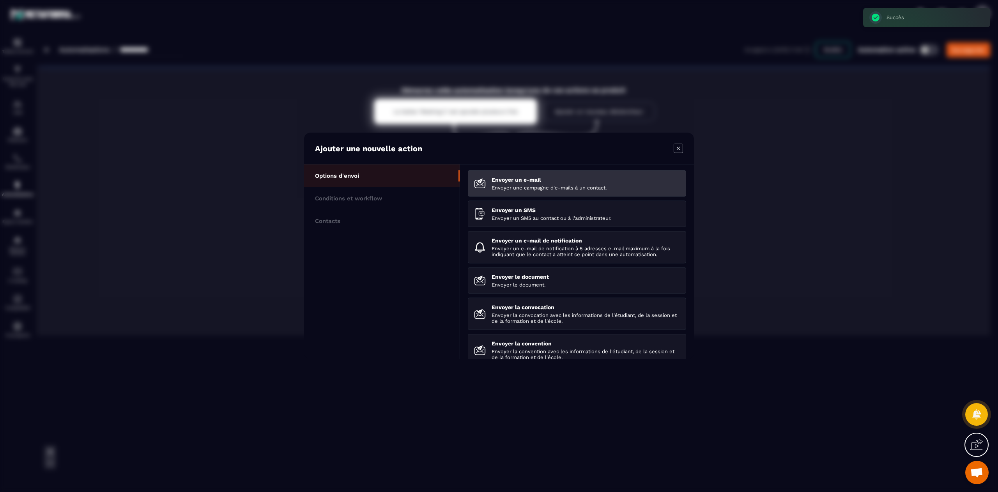
click at [514, 180] on p "Envoyer un e-mail" at bounding box center [586, 180] width 188 height 6
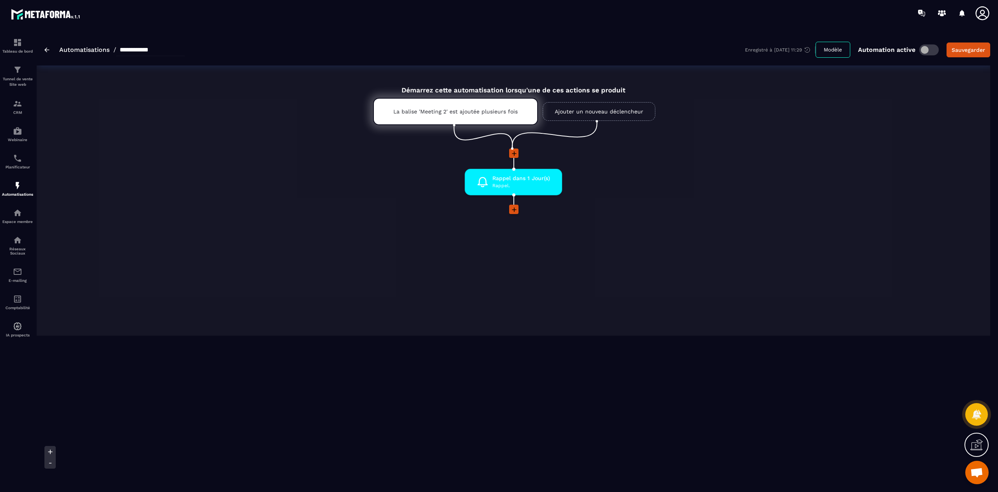
click at [515, 207] on icon at bounding box center [514, 210] width 8 height 8
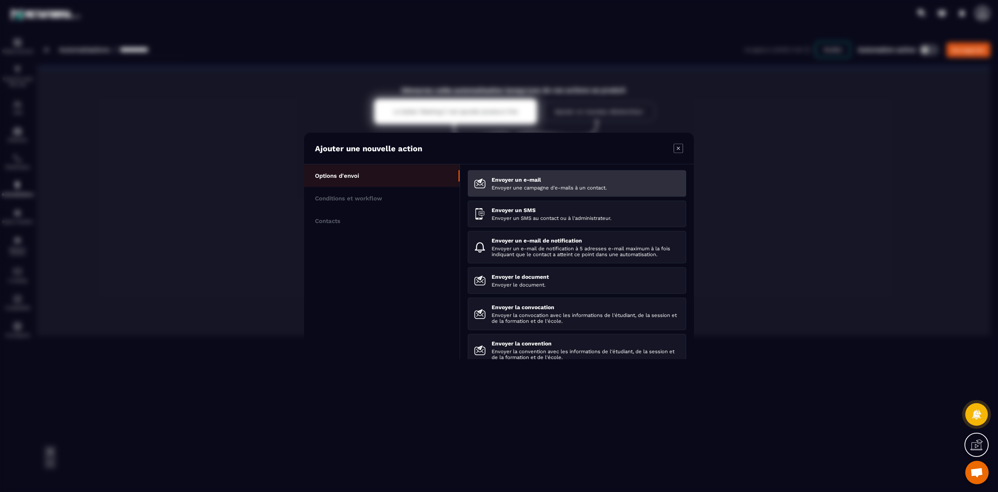
click at [544, 182] on p "Envoyer un e-mail" at bounding box center [586, 180] width 188 height 6
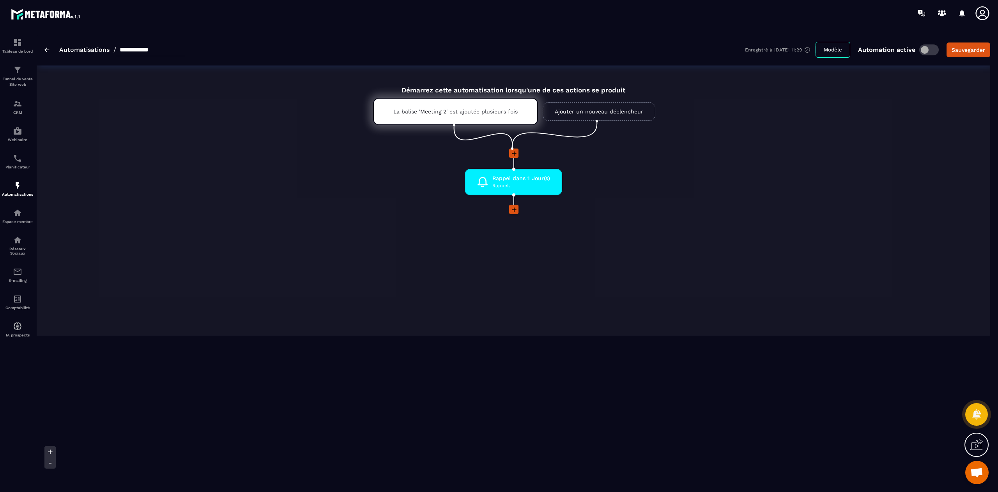
click at [516, 209] on icon at bounding box center [514, 210] width 8 height 8
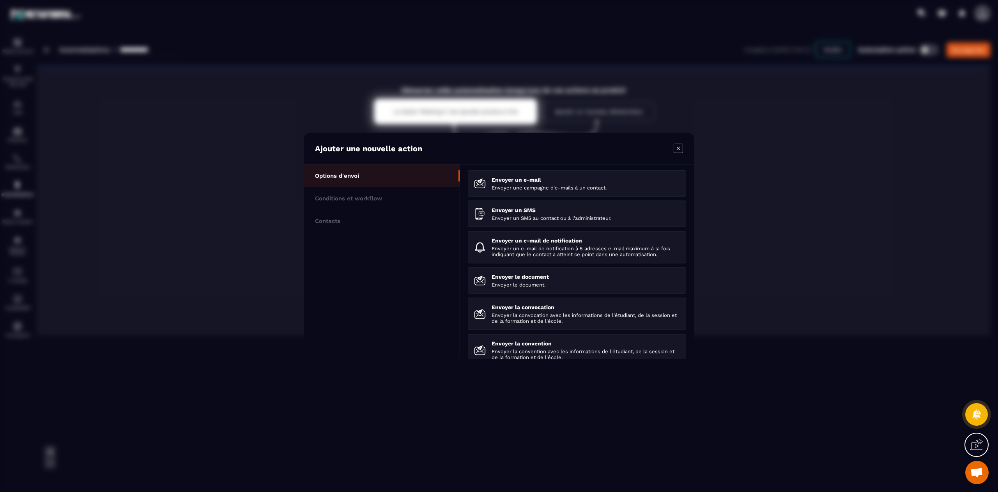
click at [677, 147] on icon "Modal window" at bounding box center [678, 148] width 9 height 9
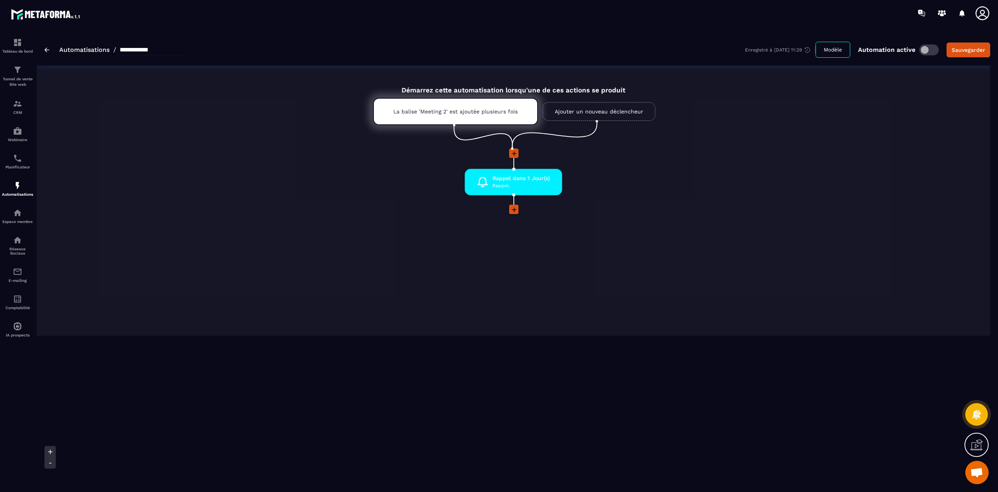
click at [52, 51] on div "**********" at bounding box center [114, 50] width 140 height 12
click at [47, 48] on img at bounding box center [46, 50] width 5 height 5
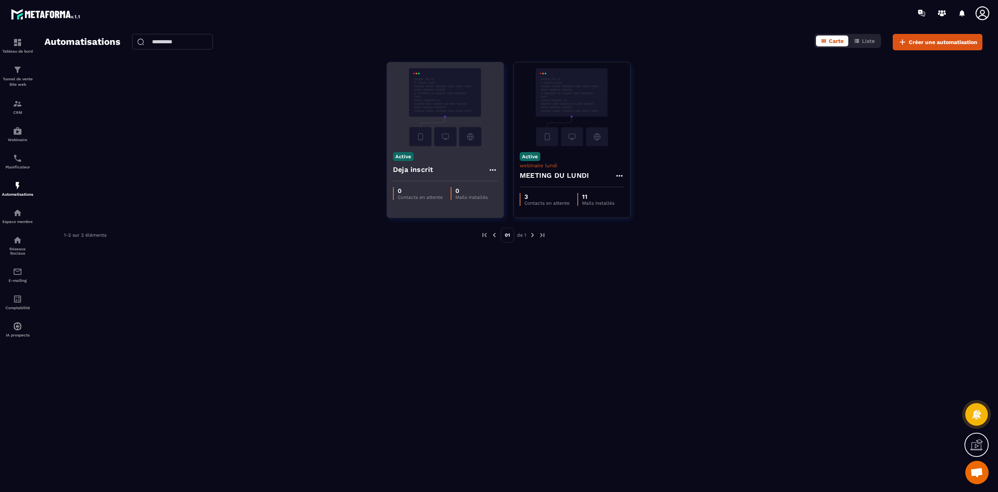
click at [490, 168] on icon at bounding box center [492, 169] width 9 height 9
click at [522, 216] on button "Supprimer" at bounding box center [515, 217] width 49 height 14
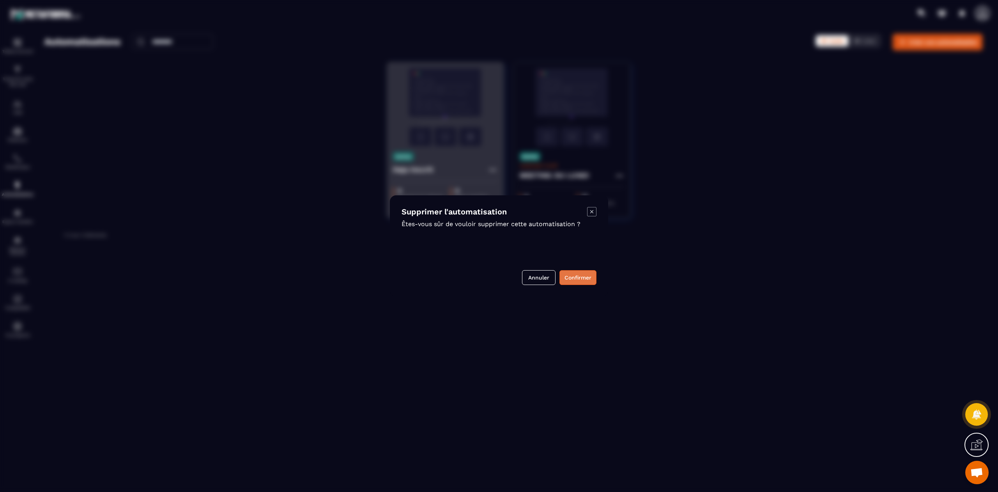
click at [576, 285] on button "Confirmer" at bounding box center [577, 277] width 37 height 15
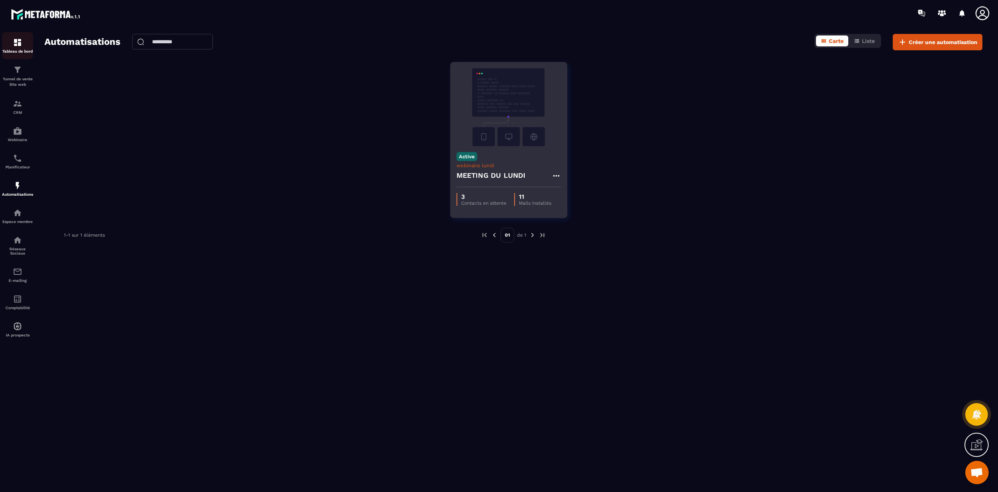
click at [13, 46] on img at bounding box center [17, 42] width 9 height 9
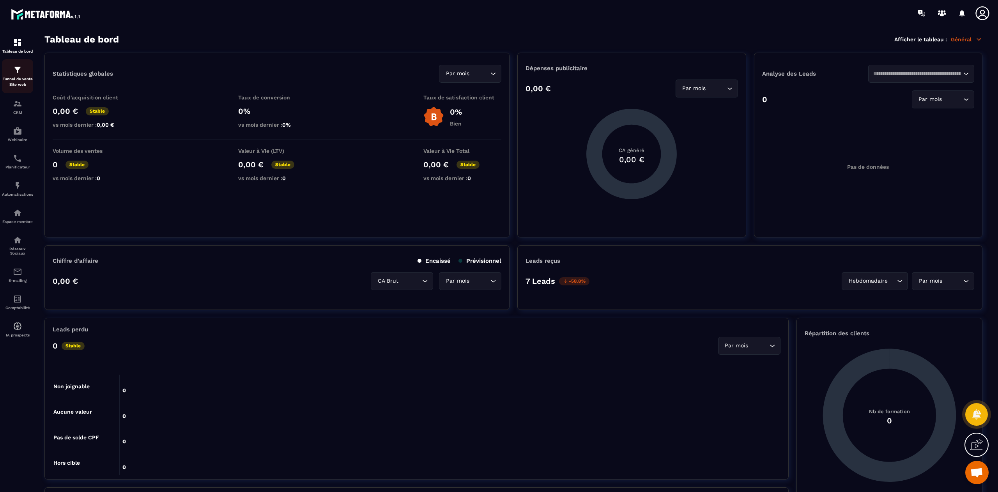
click at [15, 79] on p "Tunnel de vente Site web" at bounding box center [17, 81] width 31 height 11
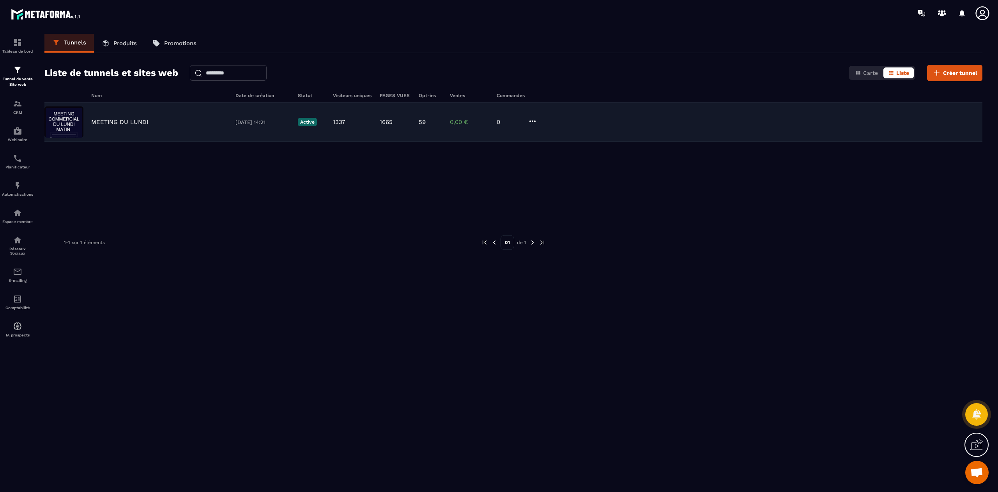
click at [128, 124] on p "MEETING DU LUNDI" at bounding box center [119, 122] width 57 height 7
click at [158, 120] on div "MEETING DU LUNDI" at bounding box center [159, 122] width 136 height 7
click at [135, 126] on div "MEETING DU [DATE] 14:21 Active 1337 1665 59 0,00 € 0" at bounding box center [513, 122] width 938 height 39
click at [535, 121] on icon at bounding box center [532, 121] width 6 height 2
click at [552, 138] on button "Modifier" at bounding box center [562, 137] width 62 height 14
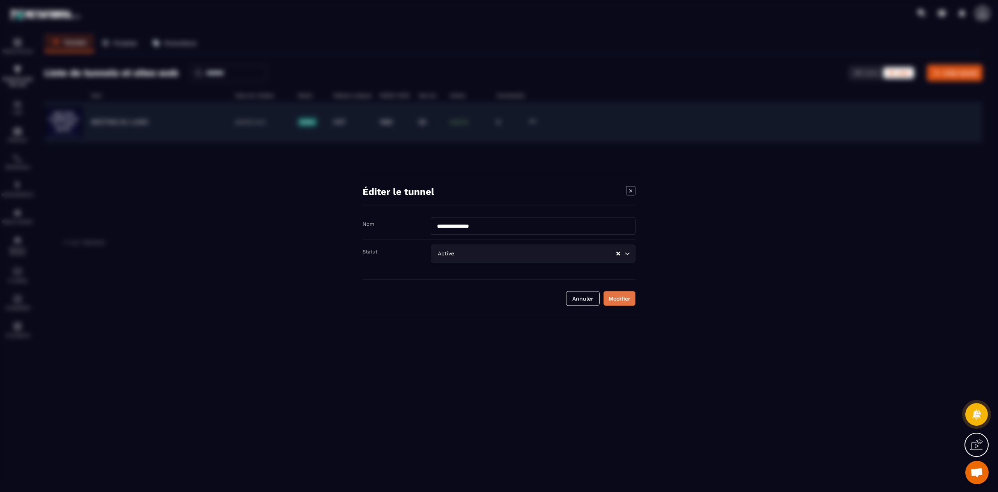
click at [621, 298] on div "Modifier" at bounding box center [619, 299] width 22 height 8
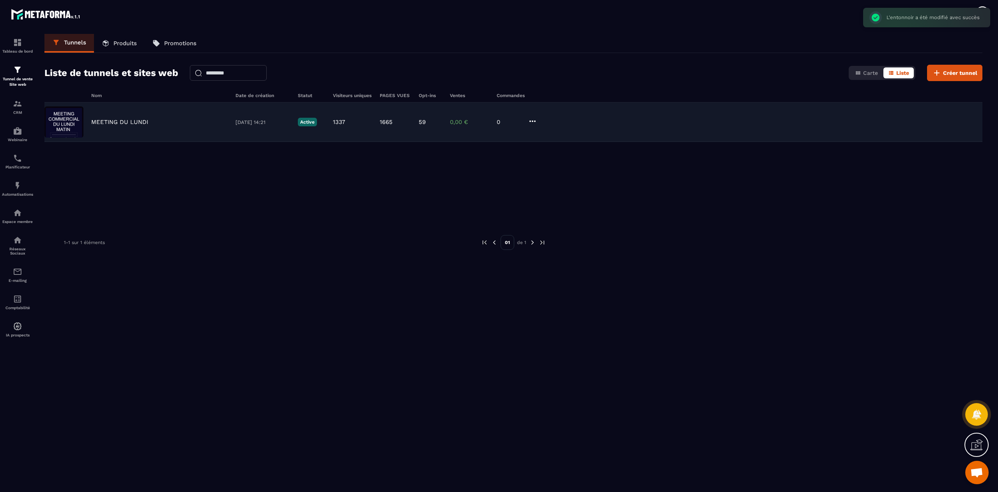
click at [66, 121] on img at bounding box center [63, 121] width 39 height 31
click at [60, 126] on img at bounding box center [63, 121] width 39 height 31
click at [114, 123] on p "MEETING DU LUNDI" at bounding box center [119, 122] width 57 height 7
click at [69, 118] on img at bounding box center [63, 121] width 39 height 31
click at [267, 127] on div "MEETING DU [DATE] 14:21 Active 1337 1665 59 0,00 € 0" at bounding box center [513, 122] width 938 height 39
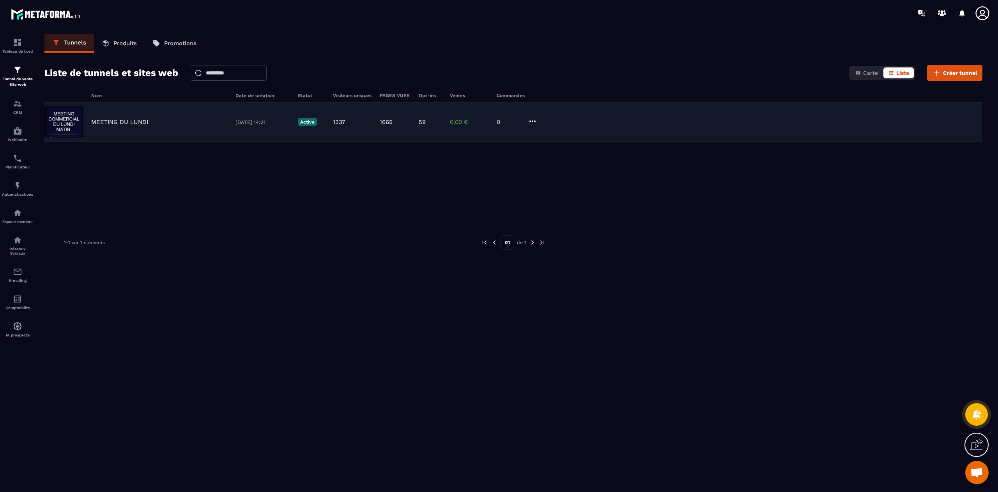
click at [364, 122] on div "1337" at bounding box center [352, 122] width 39 height 7
click at [356, 119] on div "1337" at bounding box center [352, 122] width 39 height 7
